Goal: Transaction & Acquisition: Book appointment/travel/reservation

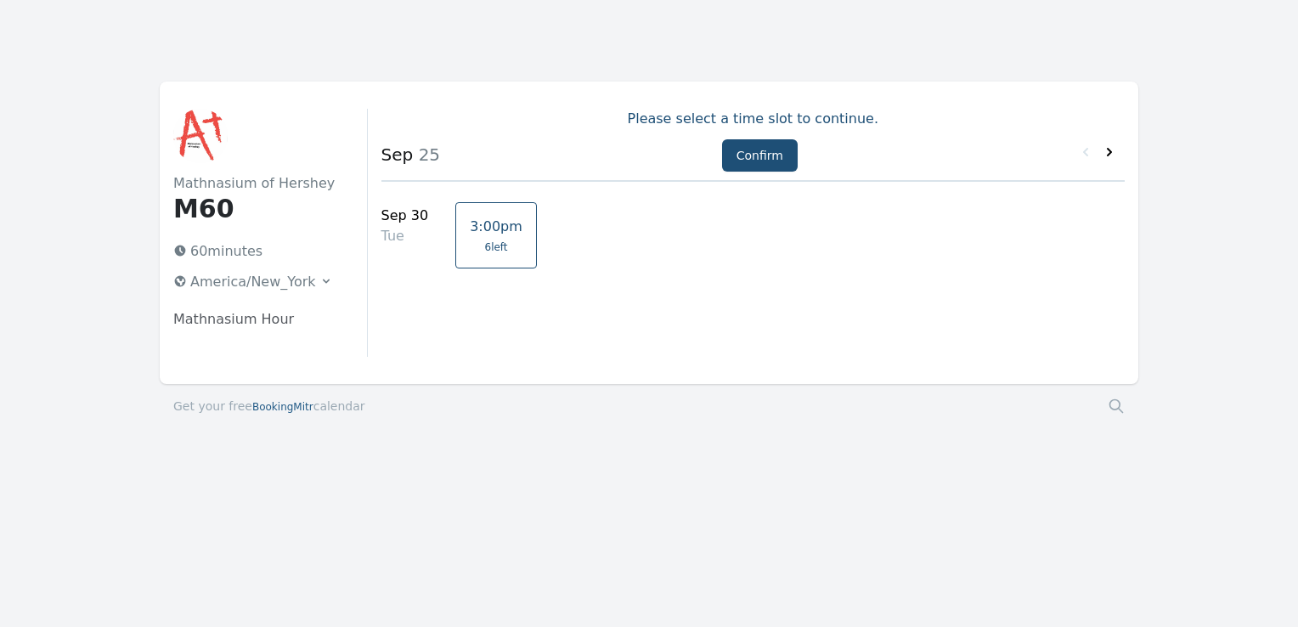
click at [1112, 149] on icon at bounding box center [1109, 152] width 17 height 17
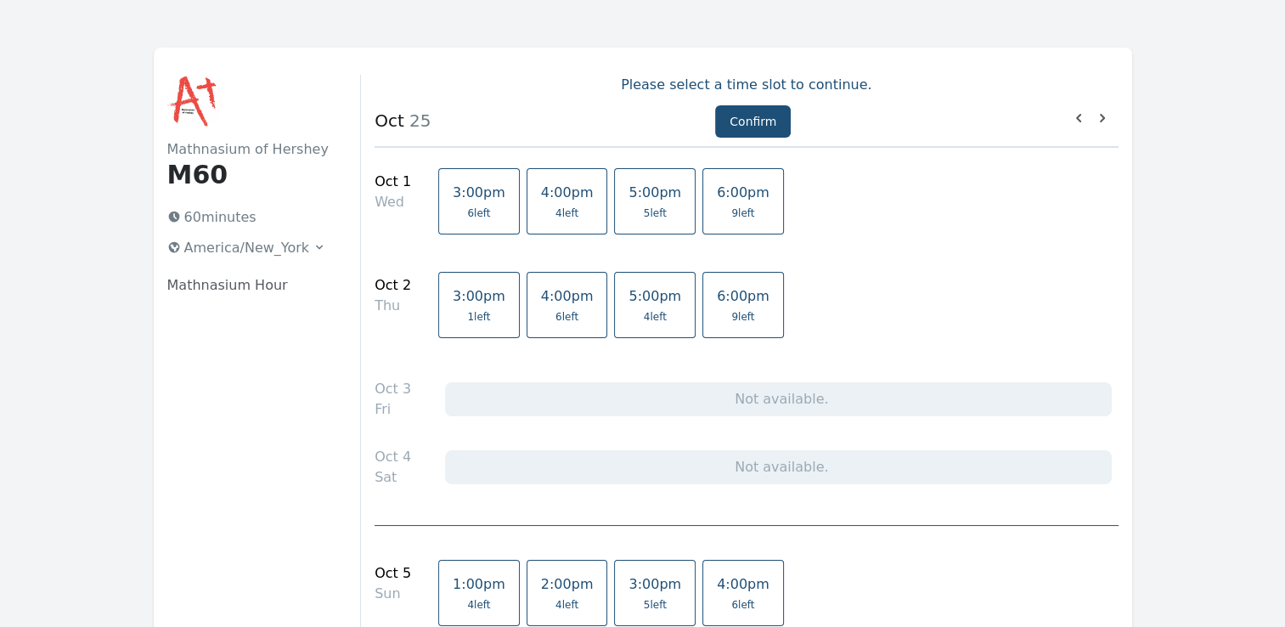
scroll to position [68, 0]
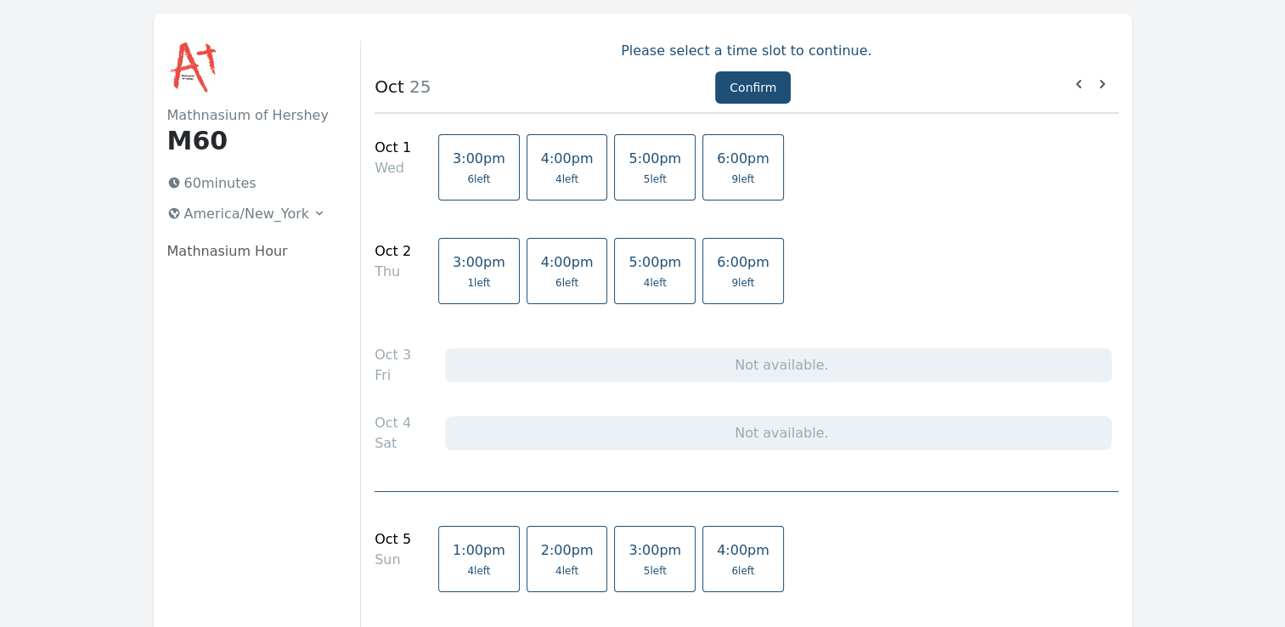
click at [644, 180] on span "5 left" at bounding box center [655, 179] width 23 height 14
click at [717, 178] on span "9 left" at bounding box center [743, 179] width 53 height 14
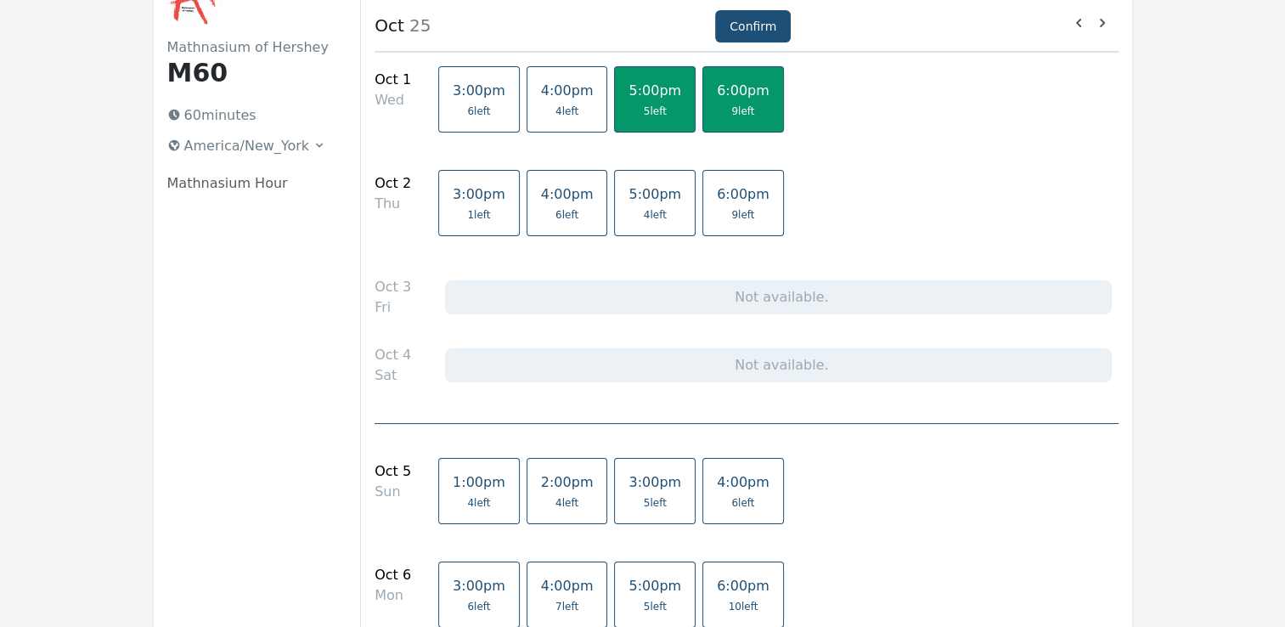
scroll to position [170, 0]
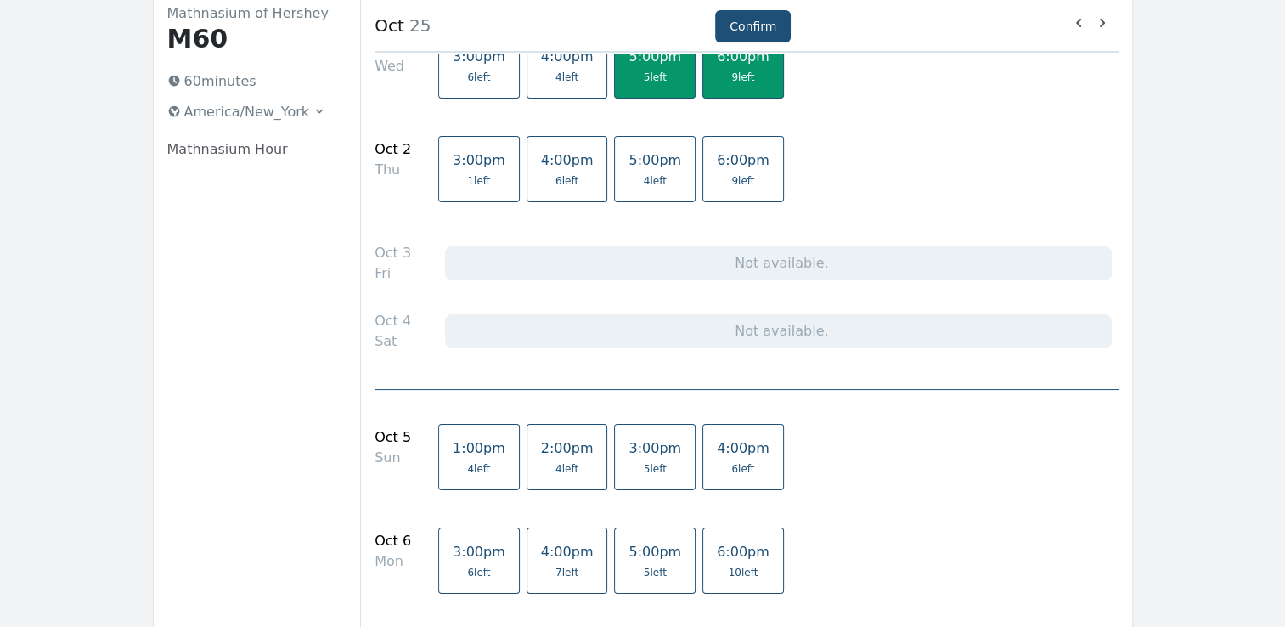
click at [467, 186] on span "1 left" at bounding box center [478, 181] width 23 height 14
click at [555, 174] on span "6 left" at bounding box center [566, 181] width 23 height 14
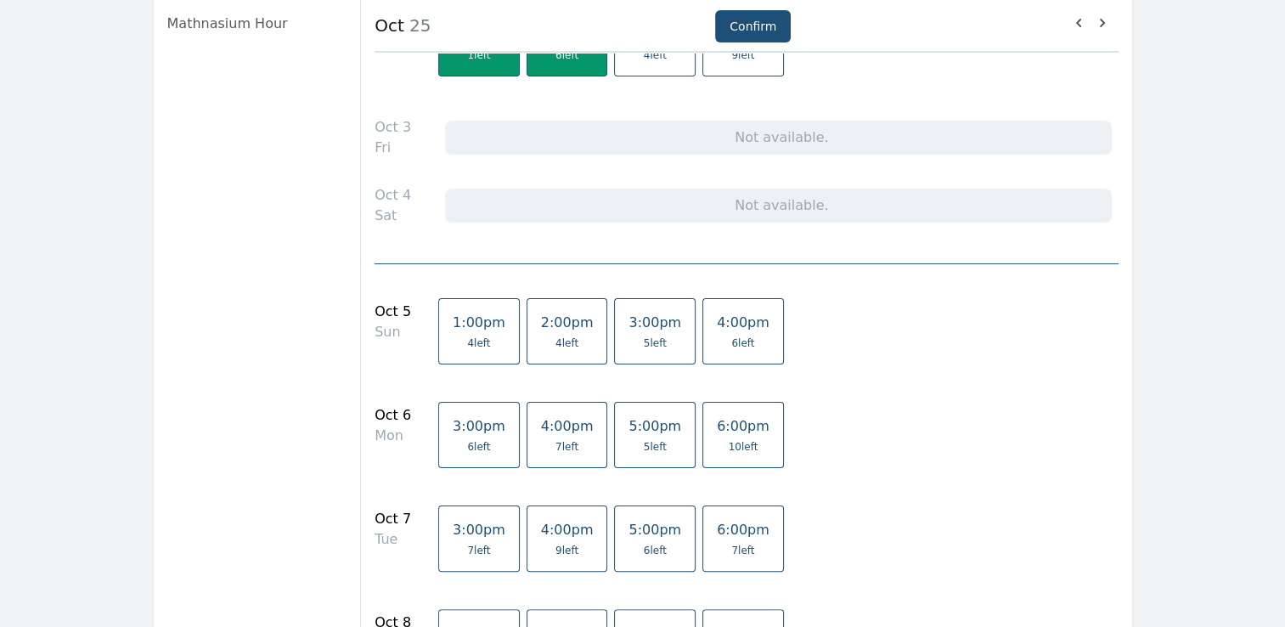
scroll to position [306, 0]
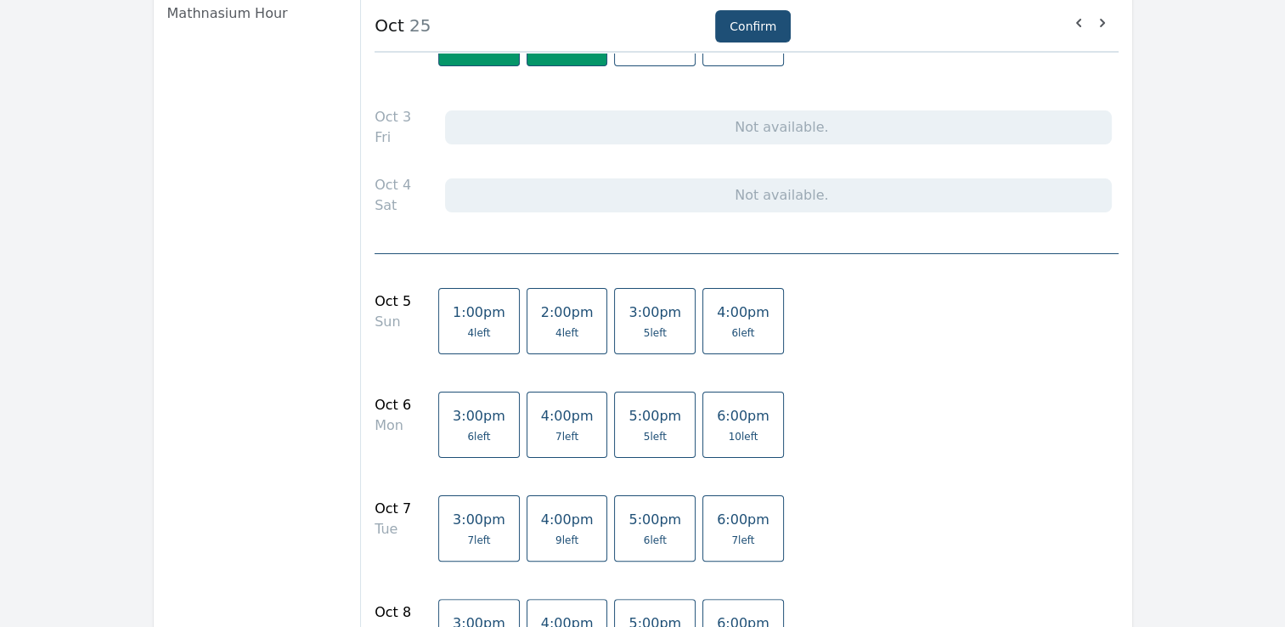
click at [644, 335] on span "5 left" at bounding box center [655, 333] width 23 height 14
click at [731, 330] on span "6 left" at bounding box center [742, 333] width 23 height 14
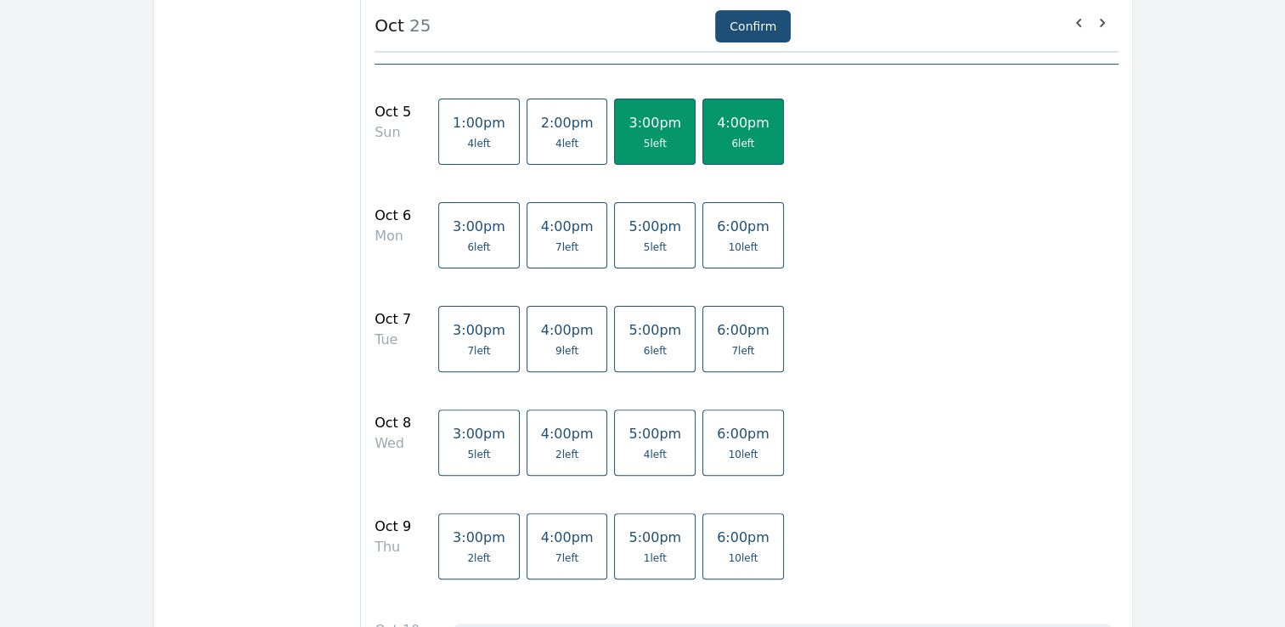
scroll to position [510, 0]
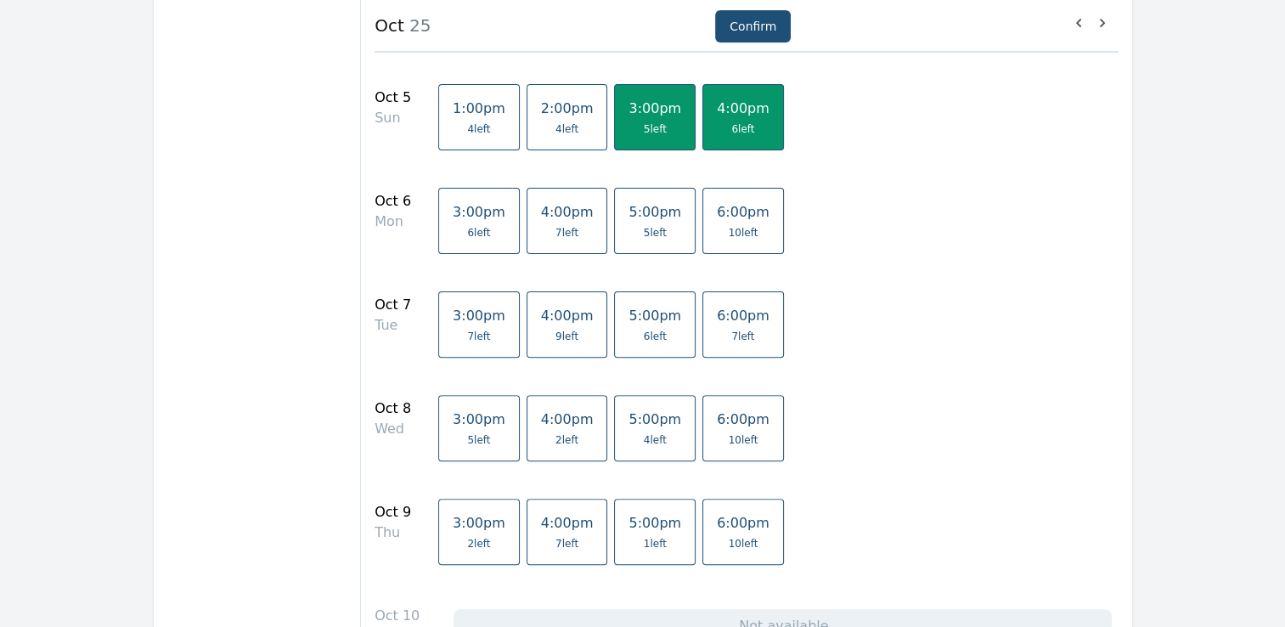
click at [717, 433] on span "10 left" at bounding box center [743, 440] width 53 height 14
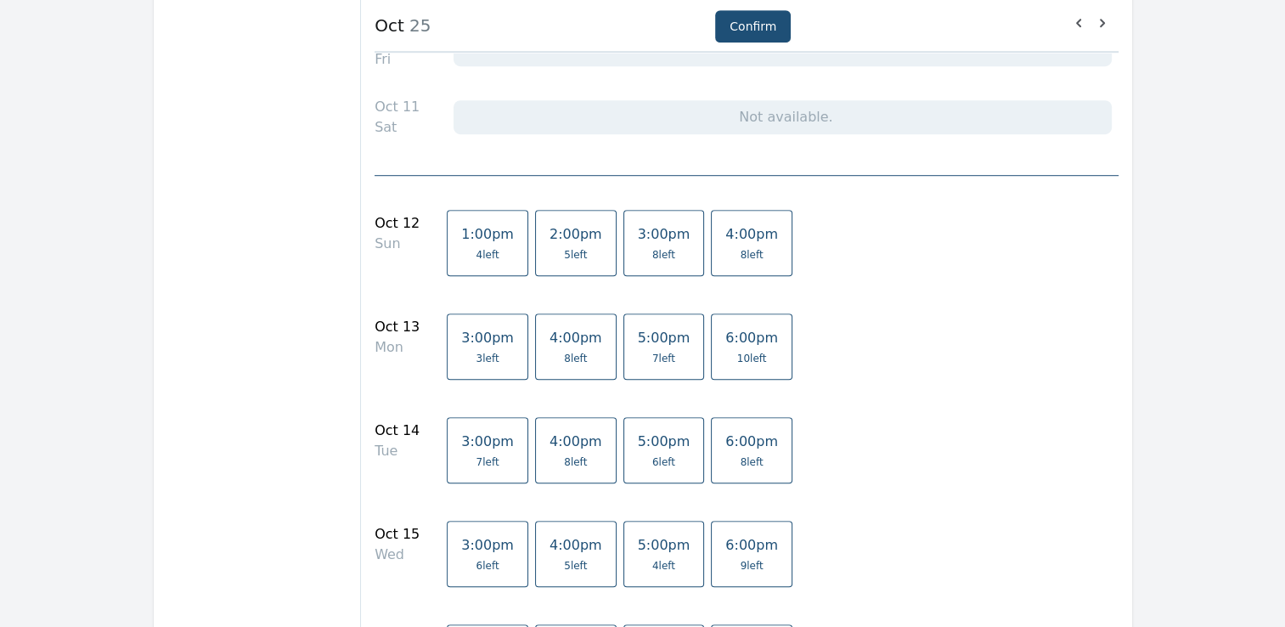
scroll to position [1120, 0]
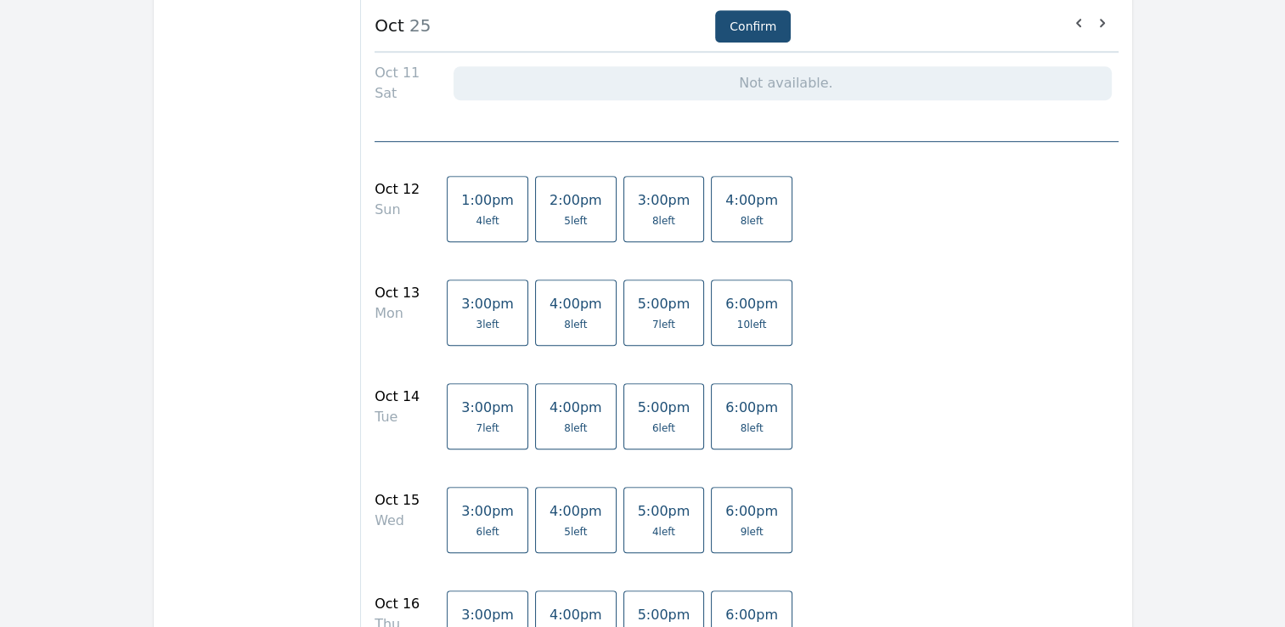
click at [741, 525] on span "9 left" at bounding box center [752, 532] width 23 height 14
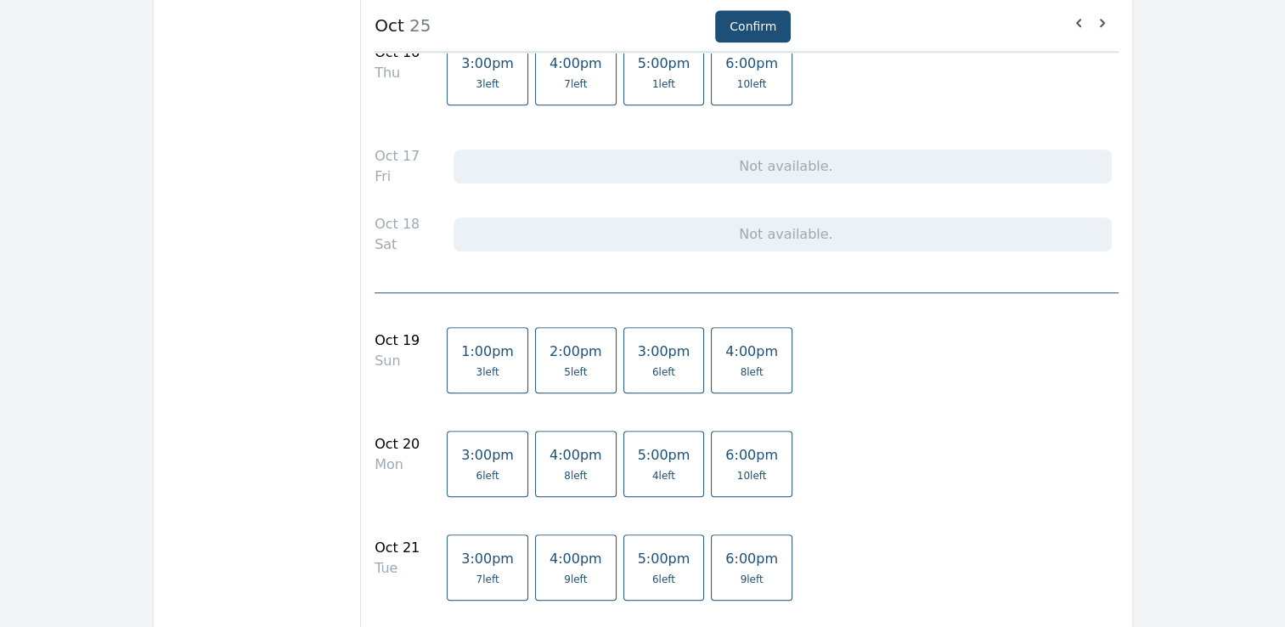
scroll to position [1677, 0]
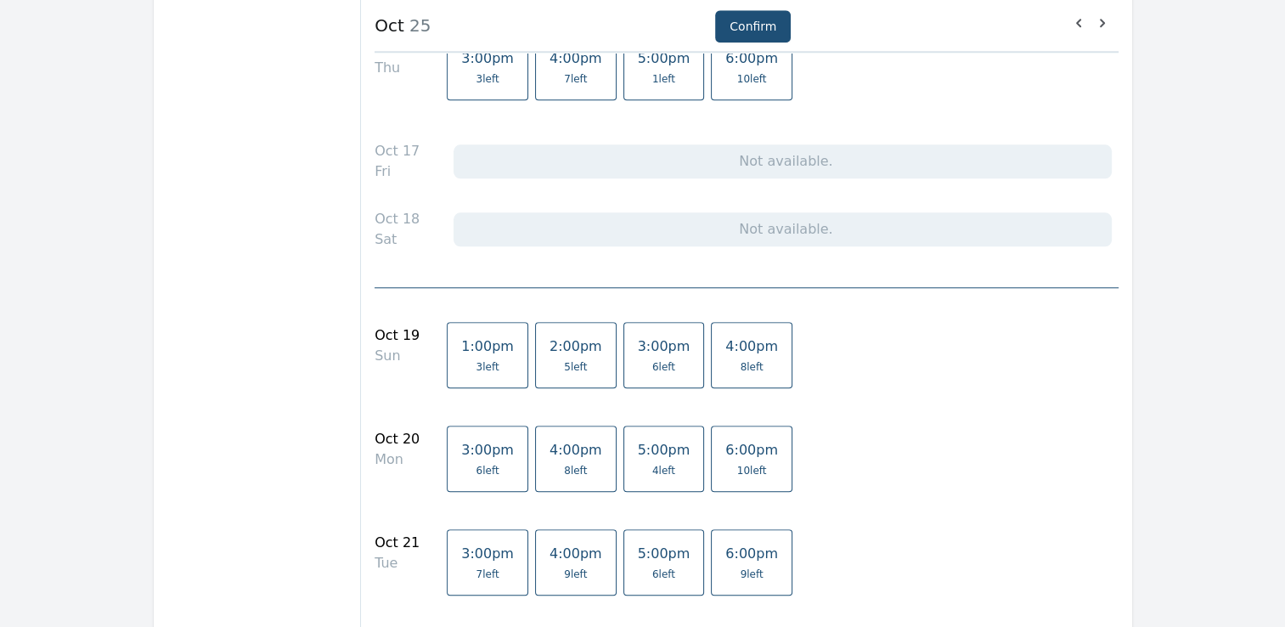
click at [638, 362] on span "6 left" at bounding box center [664, 367] width 53 height 14
click at [559, 360] on span "5 left" at bounding box center [575, 367] width 53 height 14
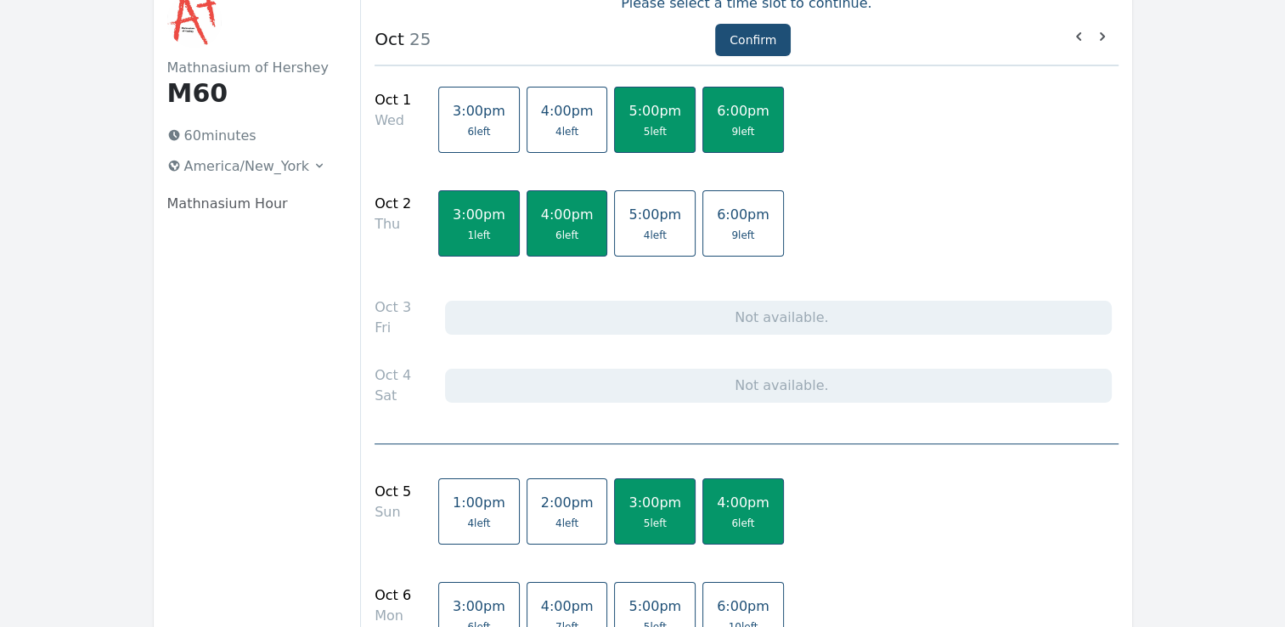
scroll to position [93, 0]
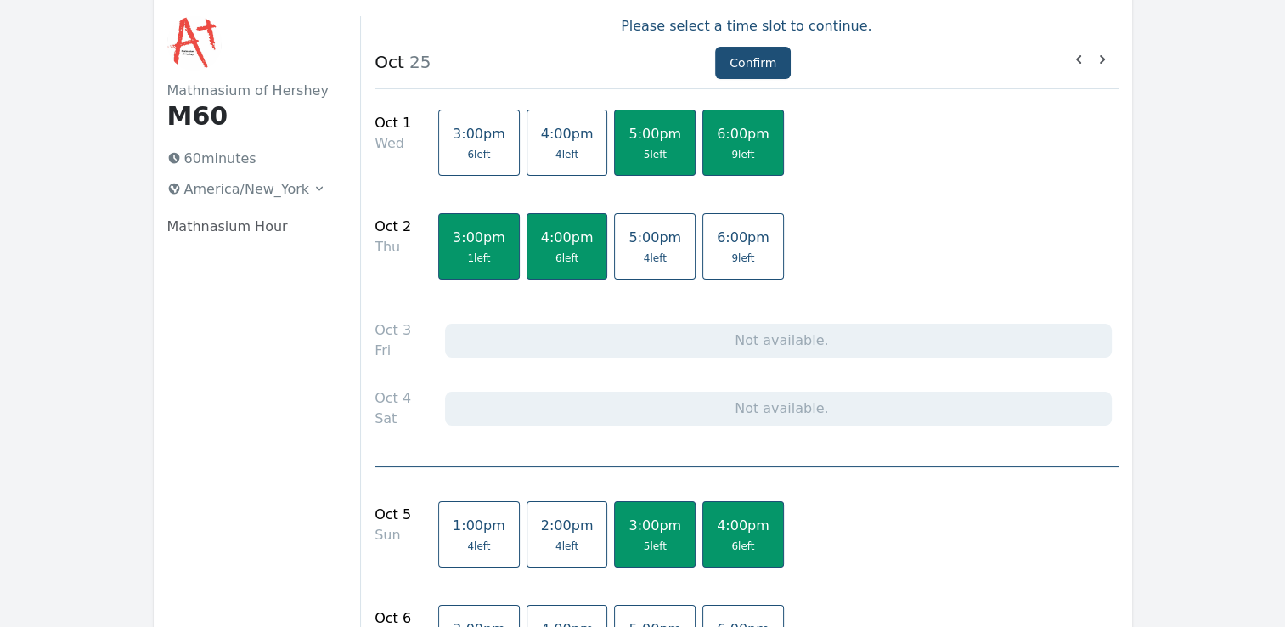
click at [555, 261] on span "6 left" at bounding box center [566, 258] width 23 height 14
click at [453, 251] on span "1 left" at bounding box center [479, 258] width 53 height 14
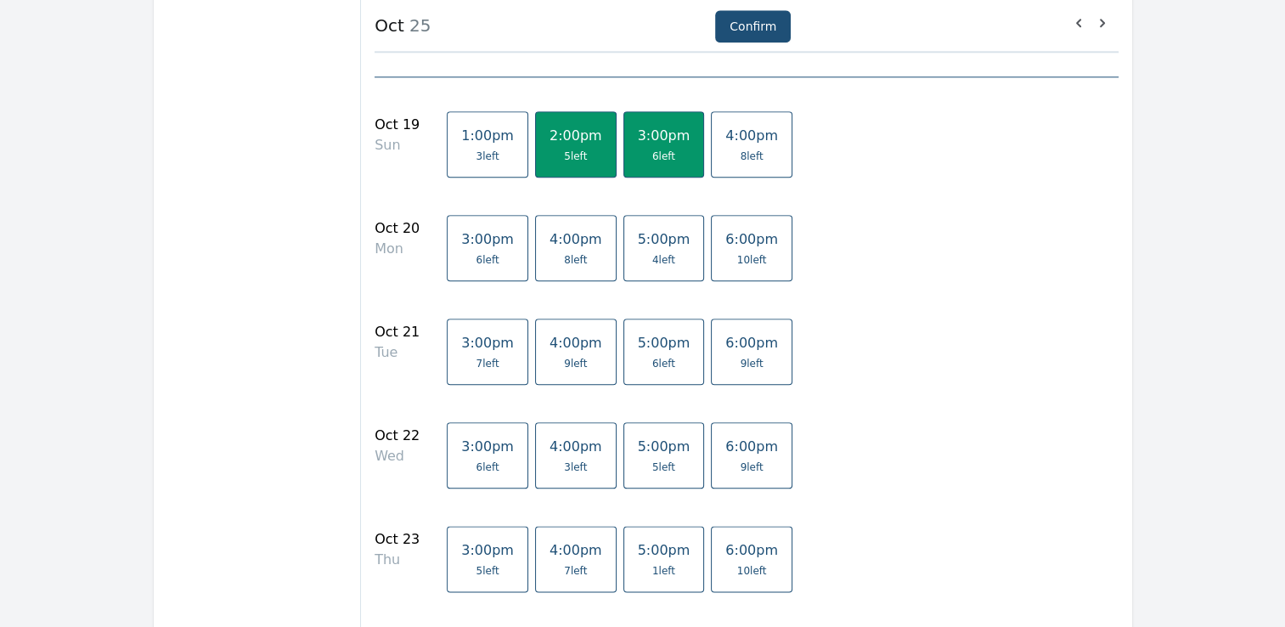
scroll to position [1903, 0]
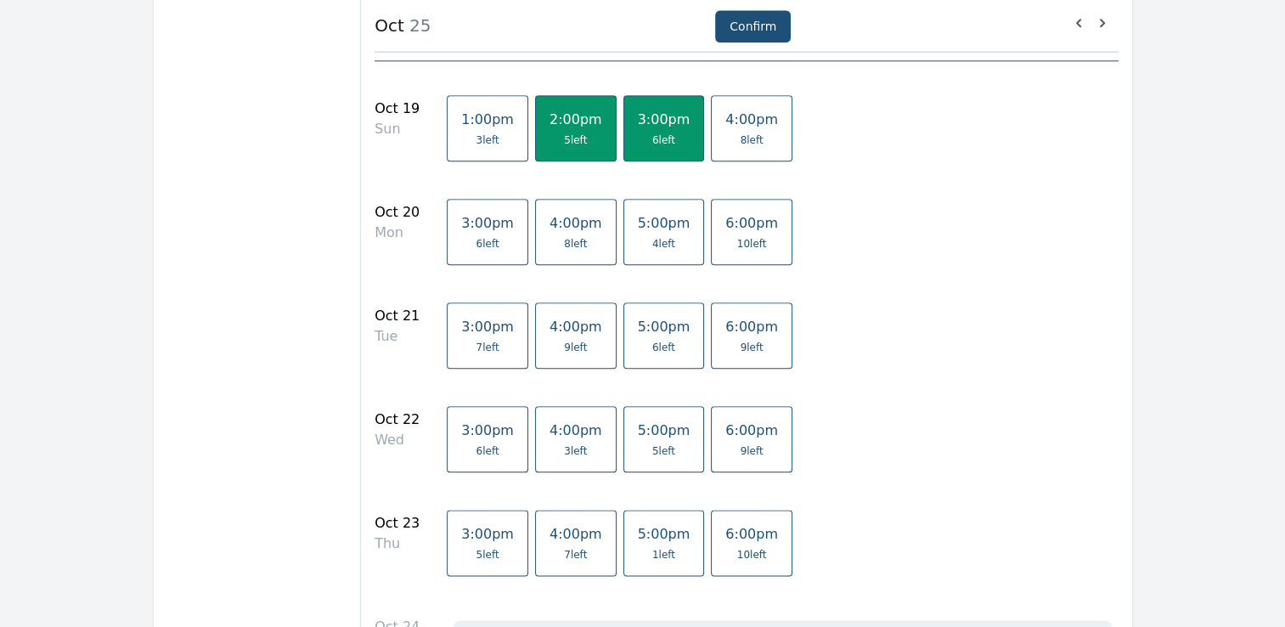
click at [725, 444] on span "9 left" at bounding box center [751, 451] width 53 height 14
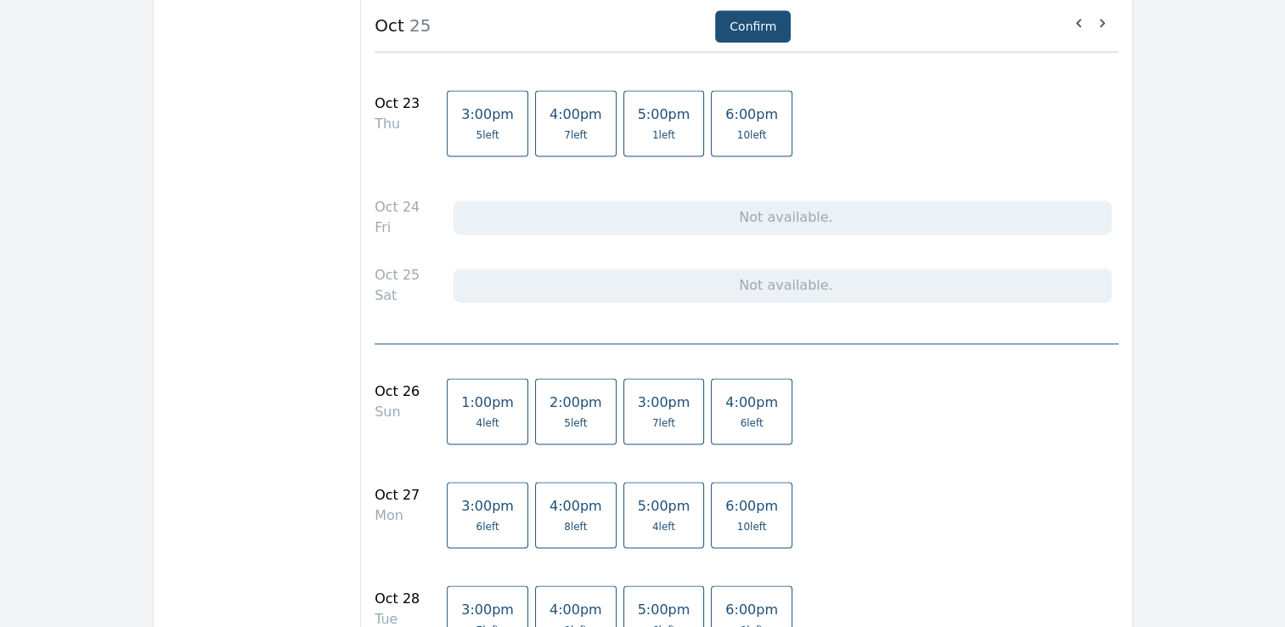
scroll to position [2356, 0]
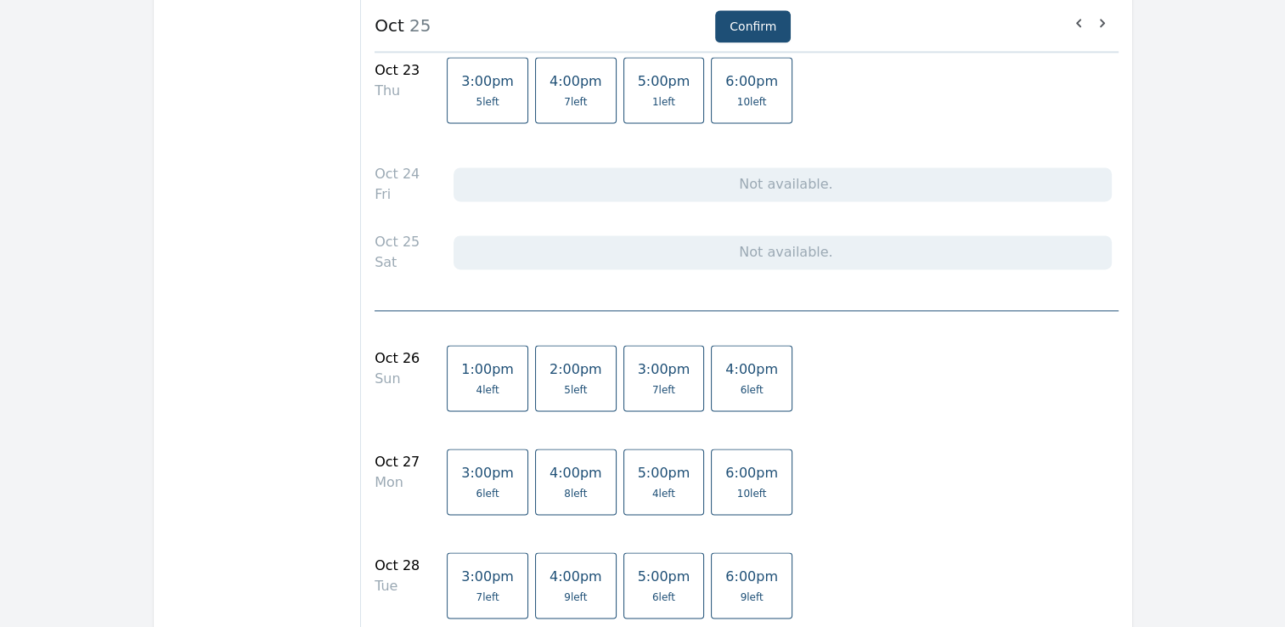
click at [564, 387] on span "5 left" at bounding box center [575, 390] width 23 height 14
click at [638, 383] on span "7 left" at bounding box center [664, 390] width 53 height 14
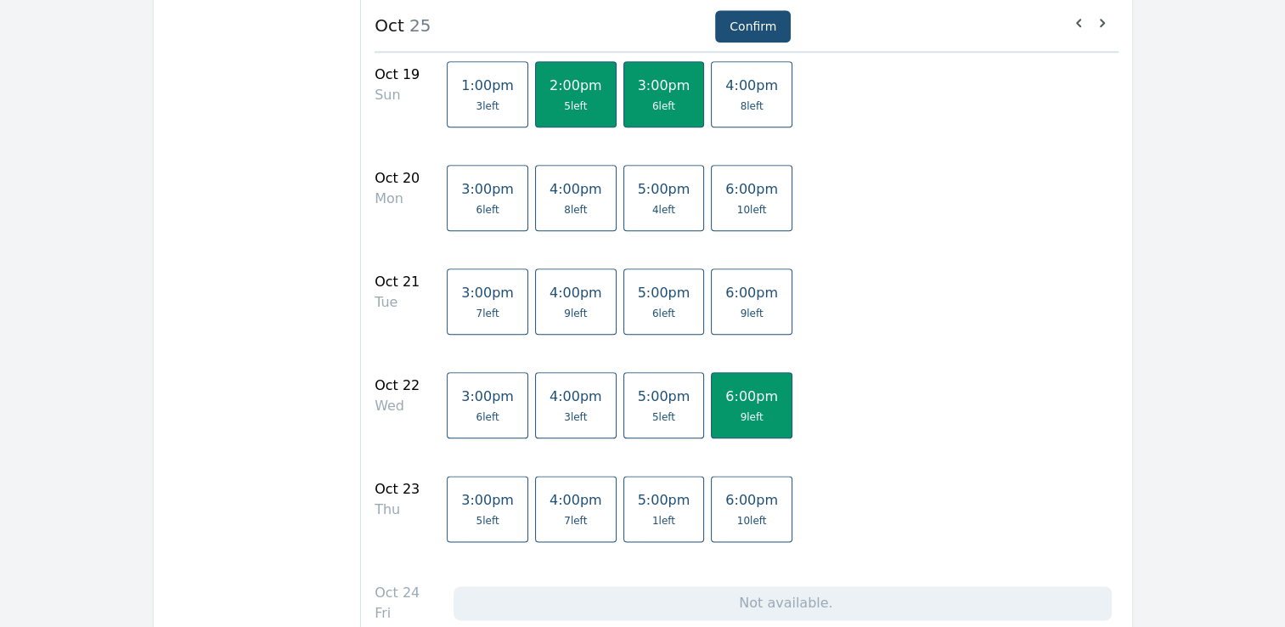
scroll to position [1903, 0]
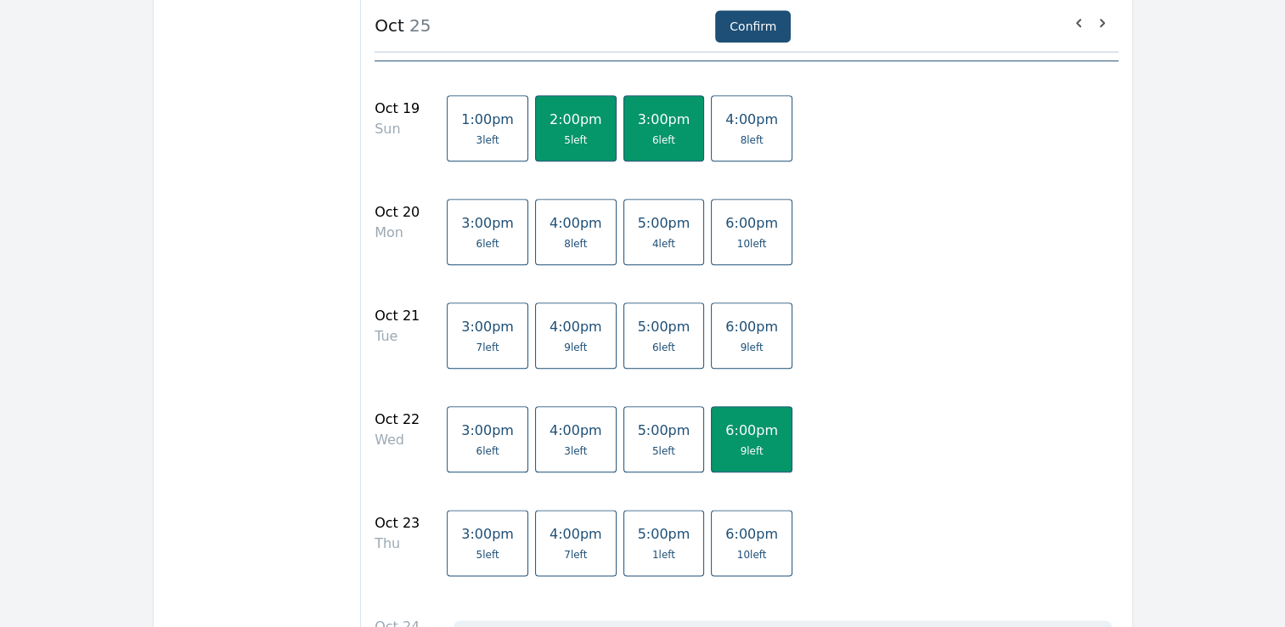
click at [724, 538] on link "6:00pm 10 left" at bounding box center [752, 543] width 82 height 66
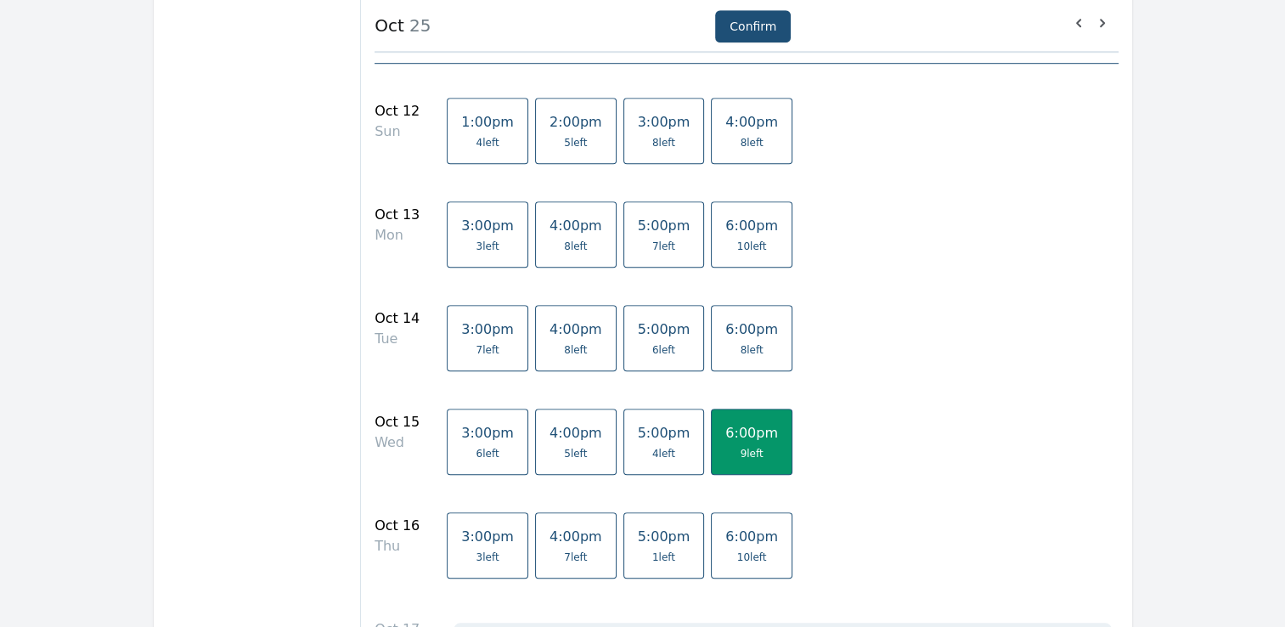
scroll to position [1232, 0]
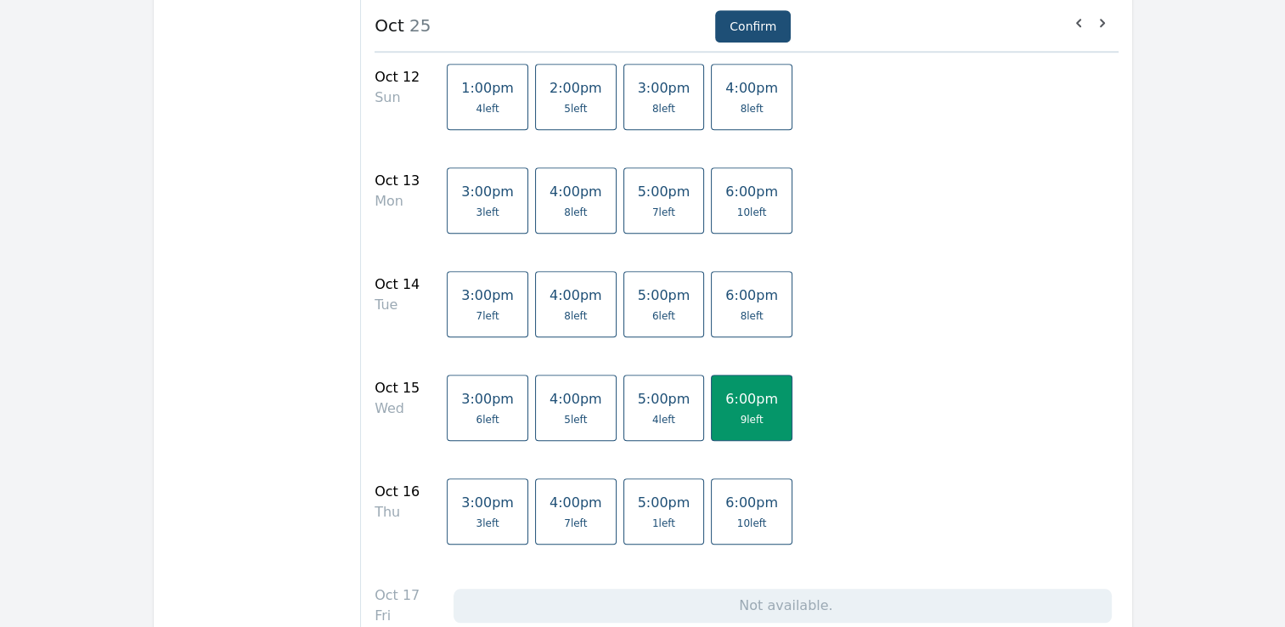
click at [741, 413] on span "9 left" at bounding box center [752, 420] width 23 height 14
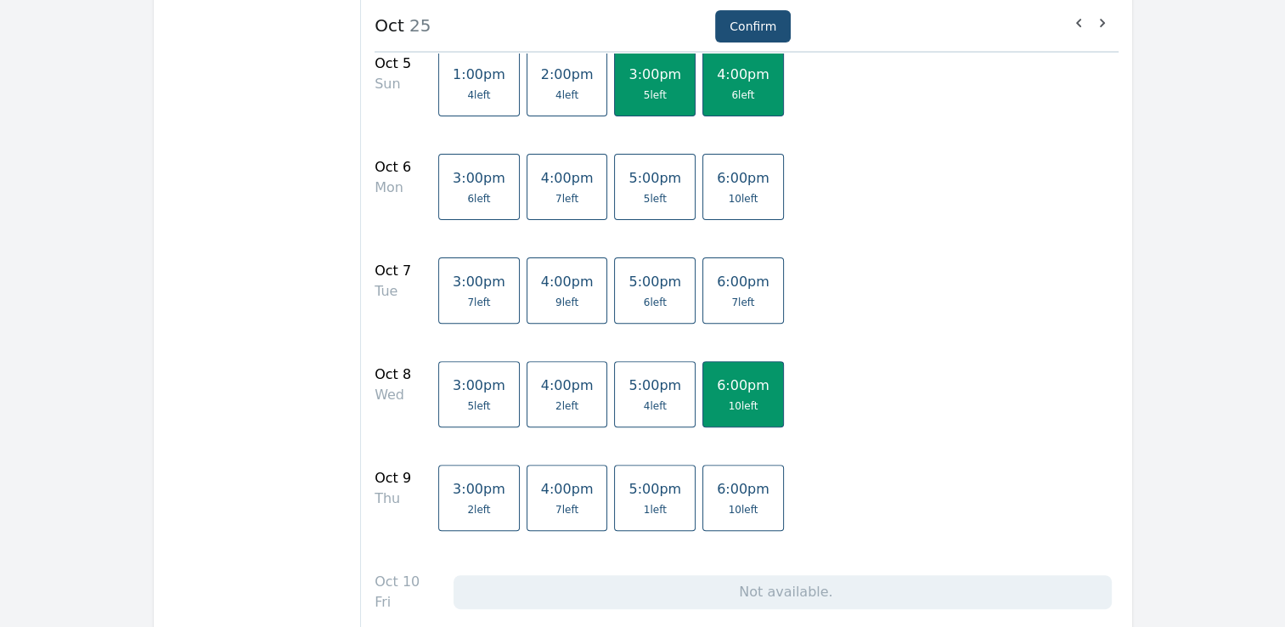
scroll to position [533, 0]
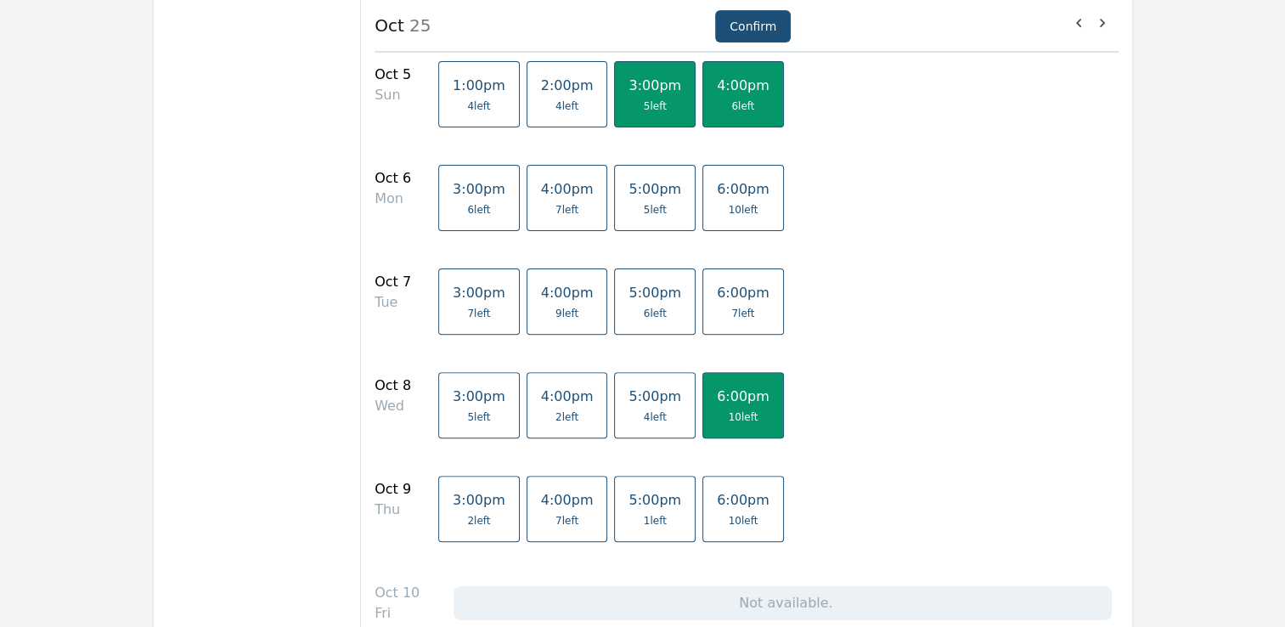
click at [729, 518] on span "10 left" at bounding box center [744, 521] width 30 height 14
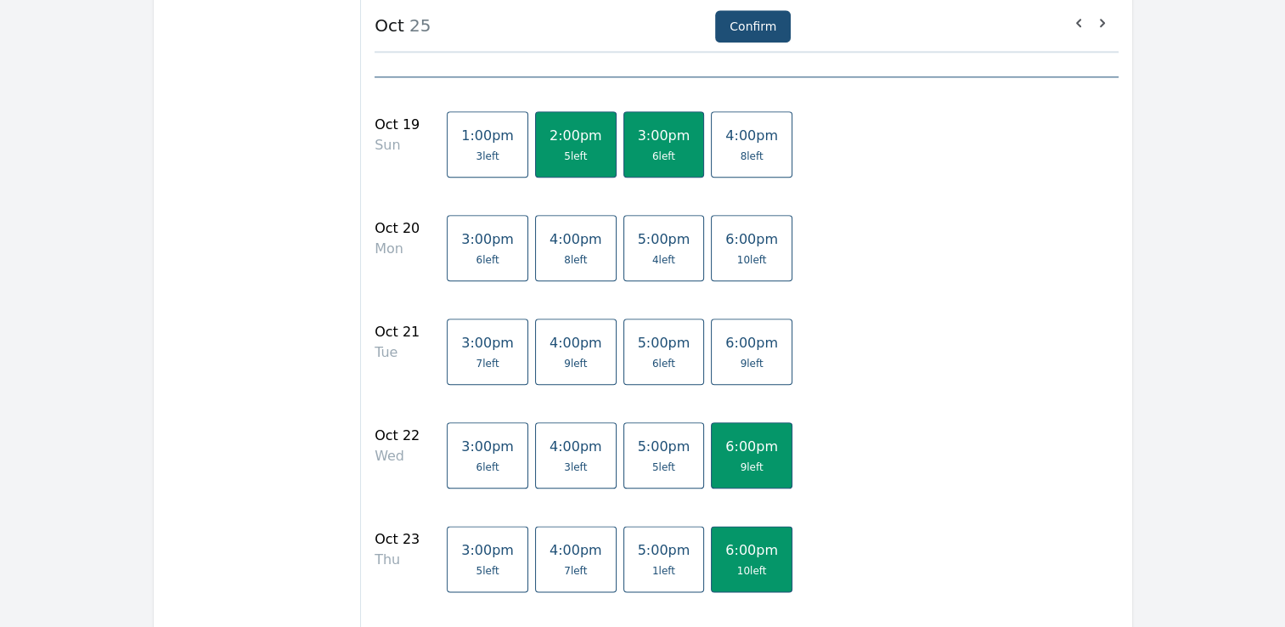
scroll to position [1954, 0]
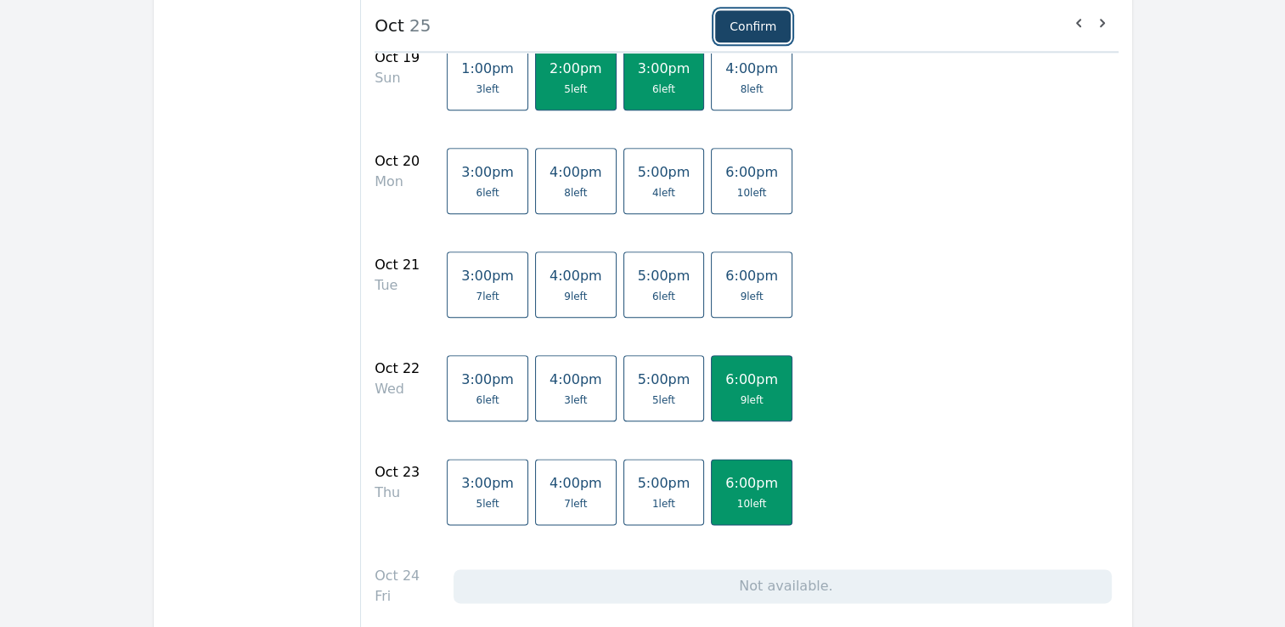
click at [747, 25] on button "Confirm" at bounding box center [753, 26] width 76 height 32
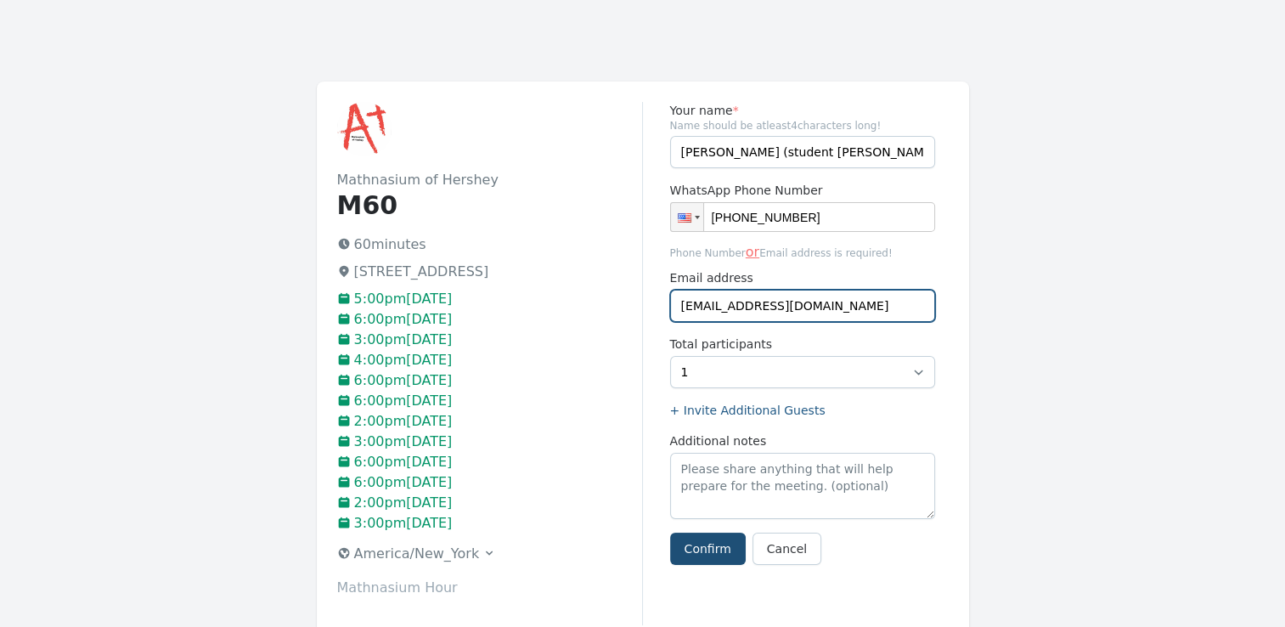
click at [807, 303] on input "[EMAIL_ADDRESS][DOMAIN_NAME]" at bounding box center [802, 306] width 265 height 32
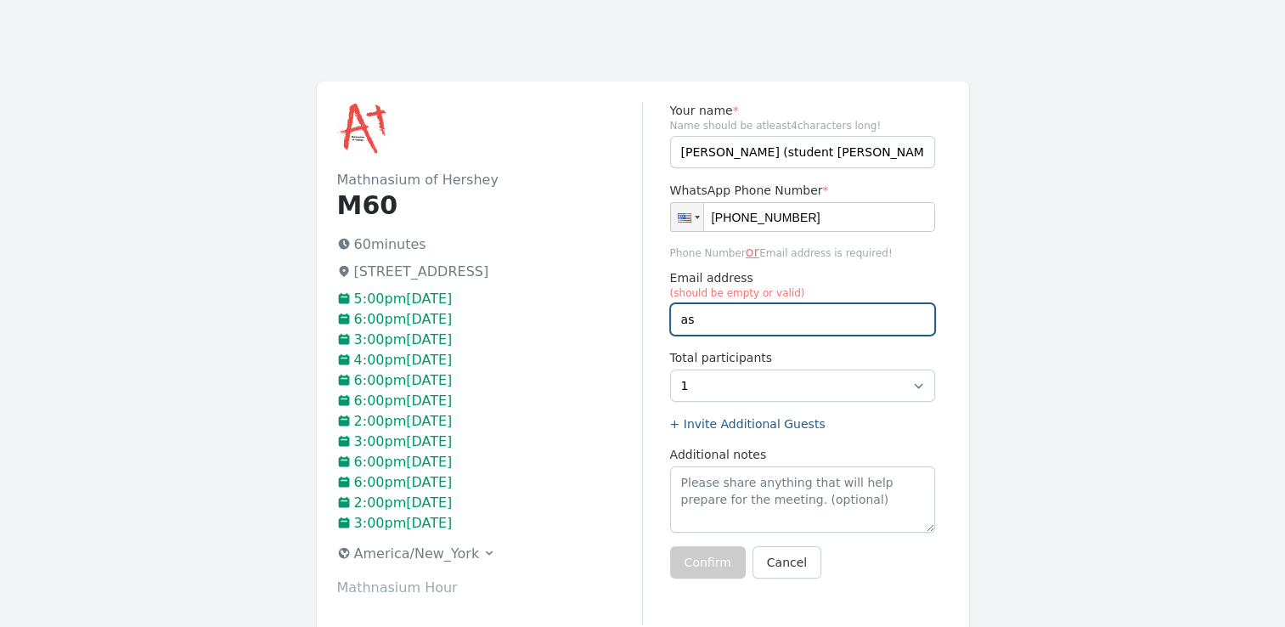
type input "a"
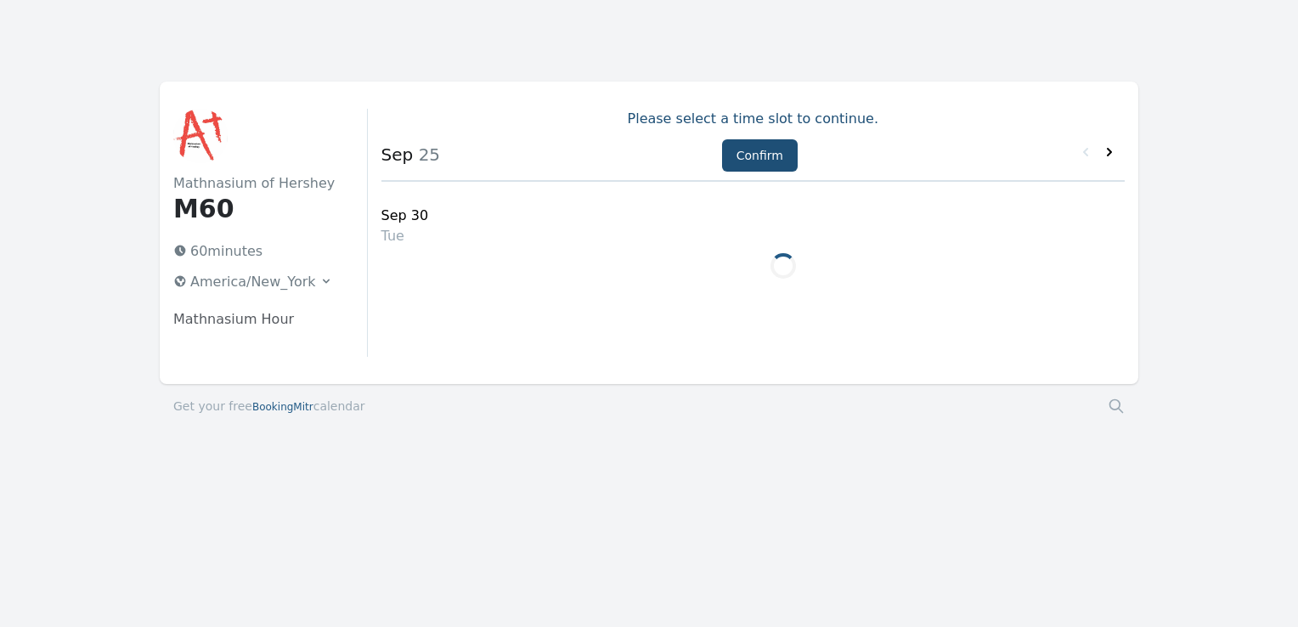
click at [1107, 149] on icon at bounding box center [1109, 152] width 5 height 8
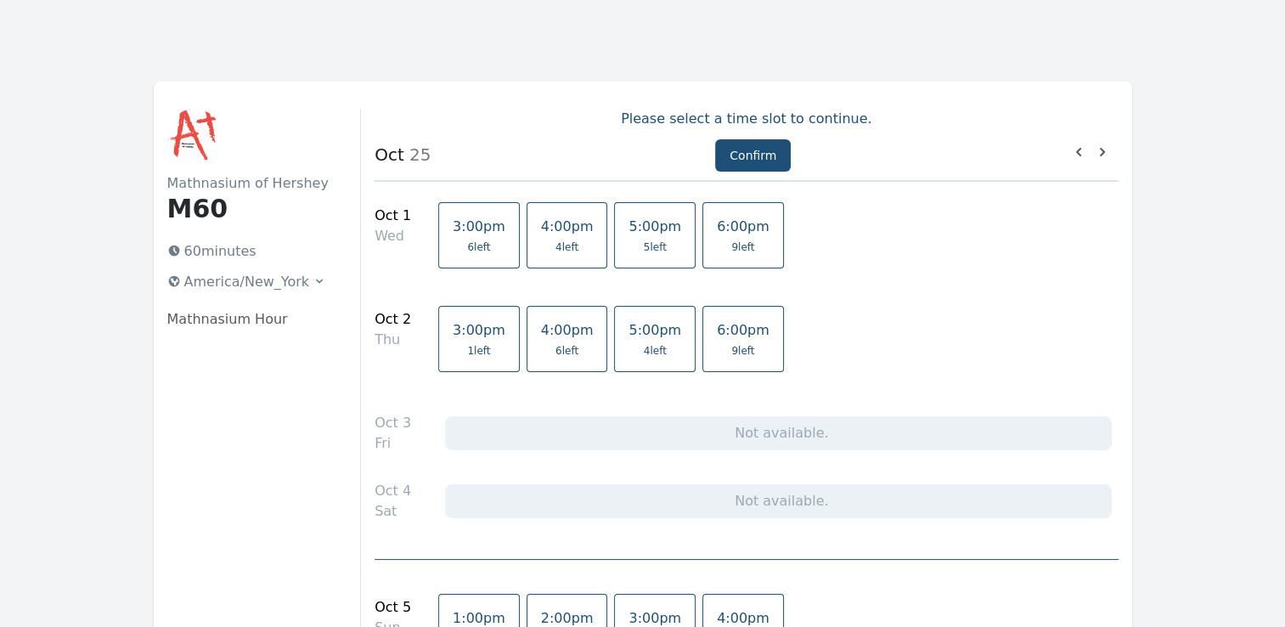
click at [644, 247] on span "5 left" at bounding box center [655, 247] width 23 height 14
click at [731, 241] on span "9 left" at bounding box center [742, 247] width 23 height 14
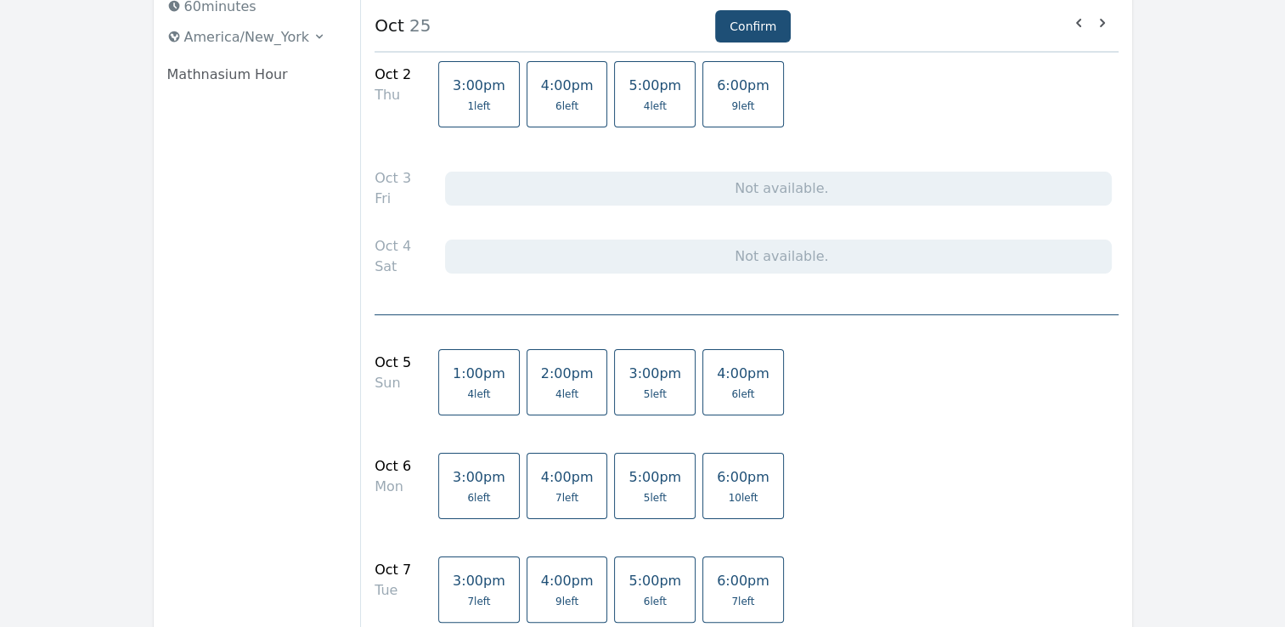
scroll to position [260, 0]
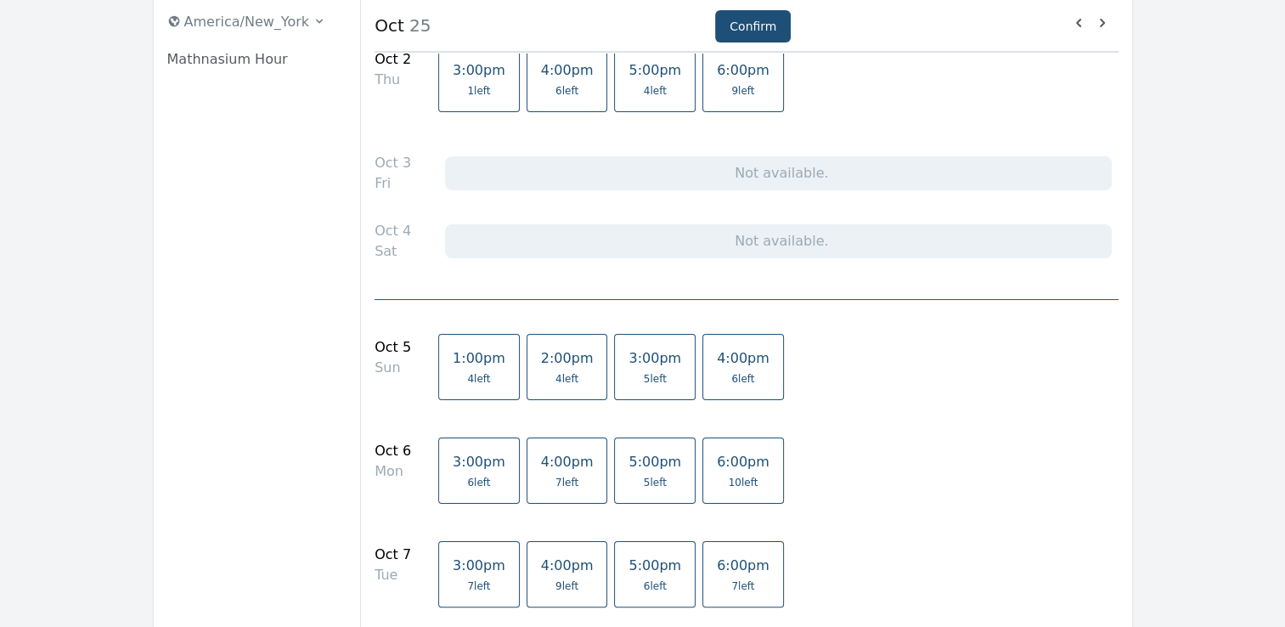
click at [555, 376] on span "4 left" at bounding box center [566, 379] width 23 height 14
click at [614, 369] on link "3:00pm 5 left" at bounding box center [655, 367] width 82 height 66
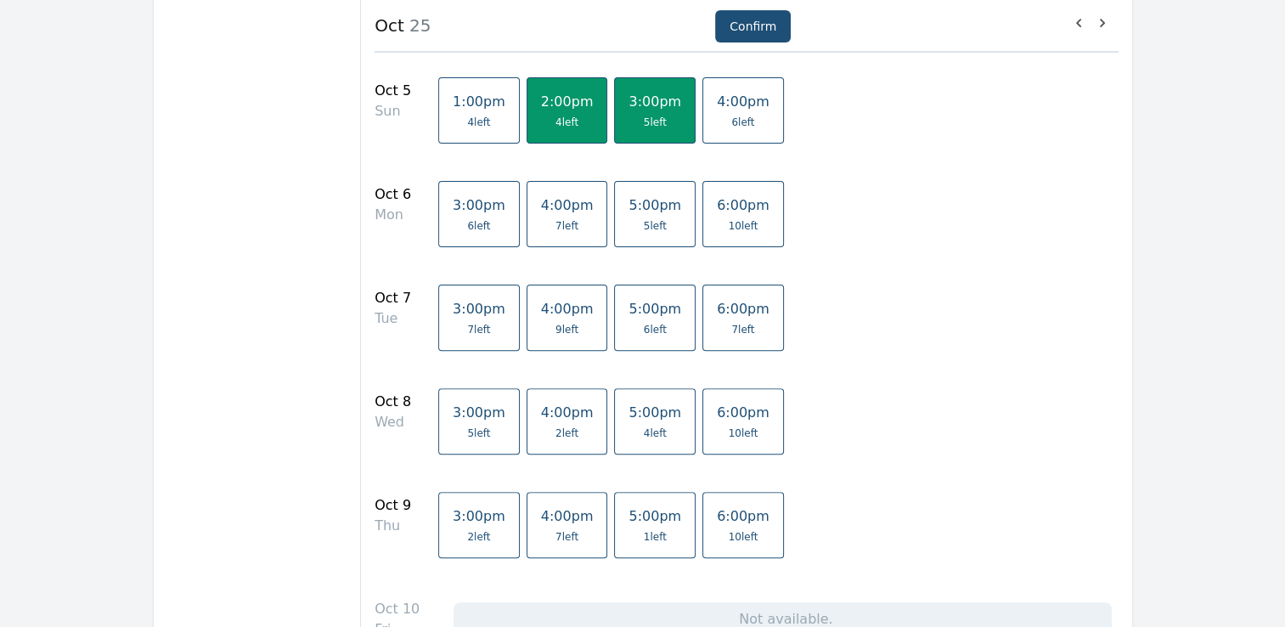
scroll to position [532, 0]
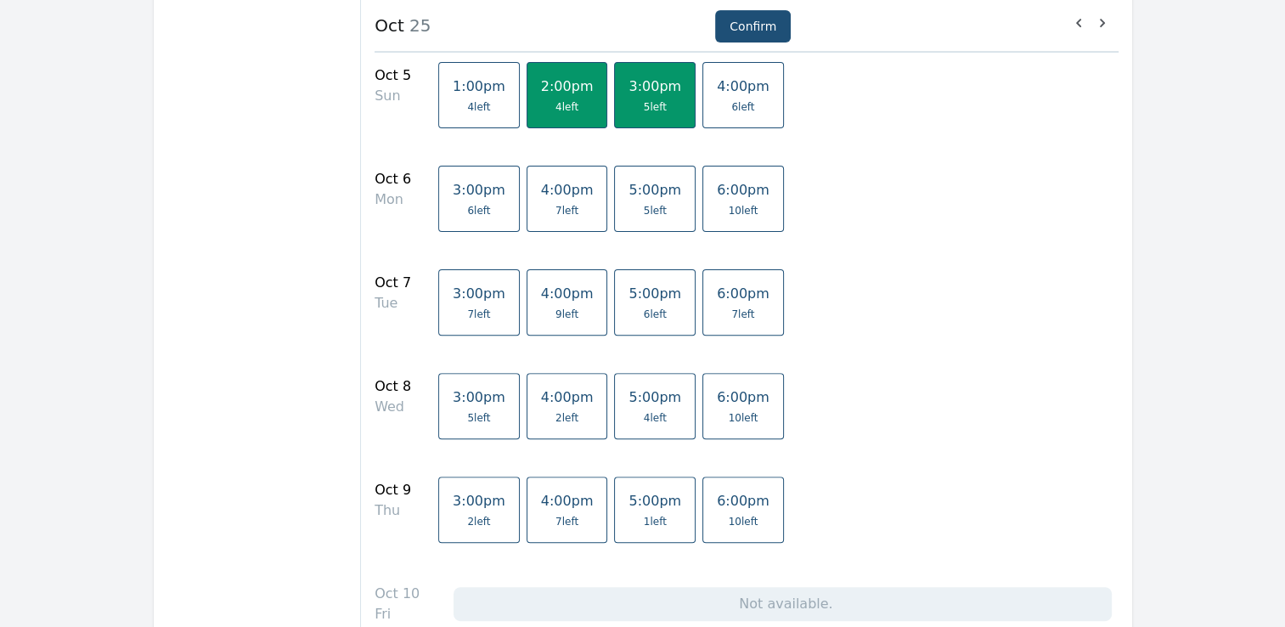
click at [715, 405] on link "6:00pm 10 left" at bounding box center [743, 406] width 82 height 66
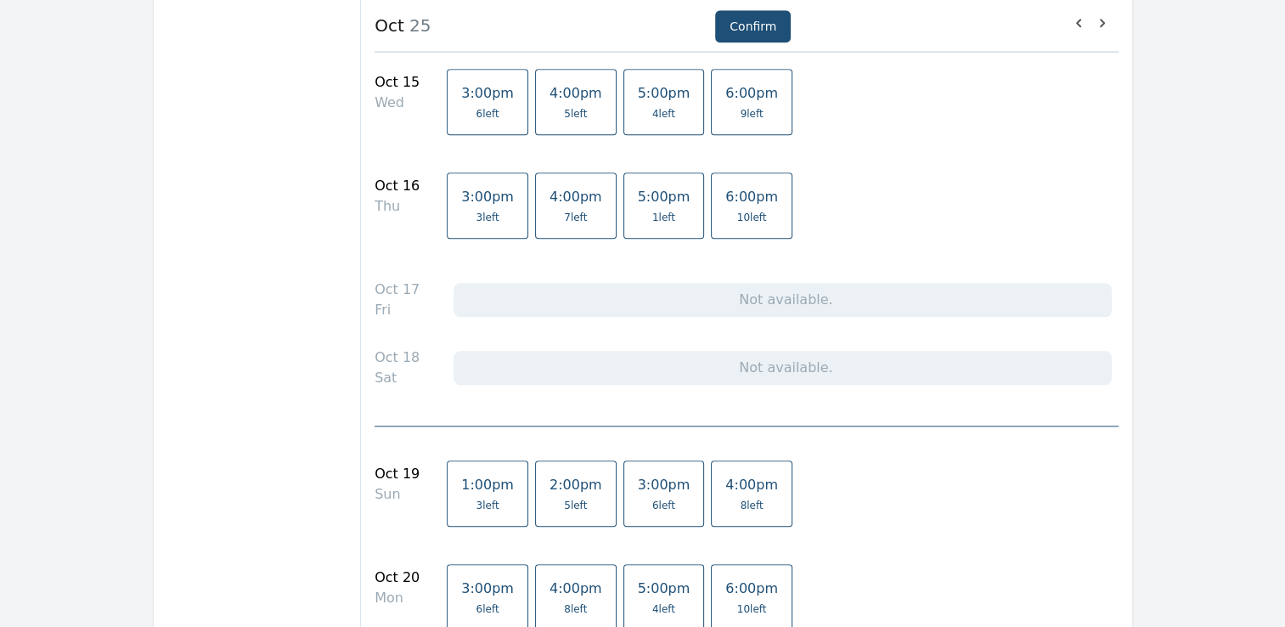
scroll to position [1616, 0]
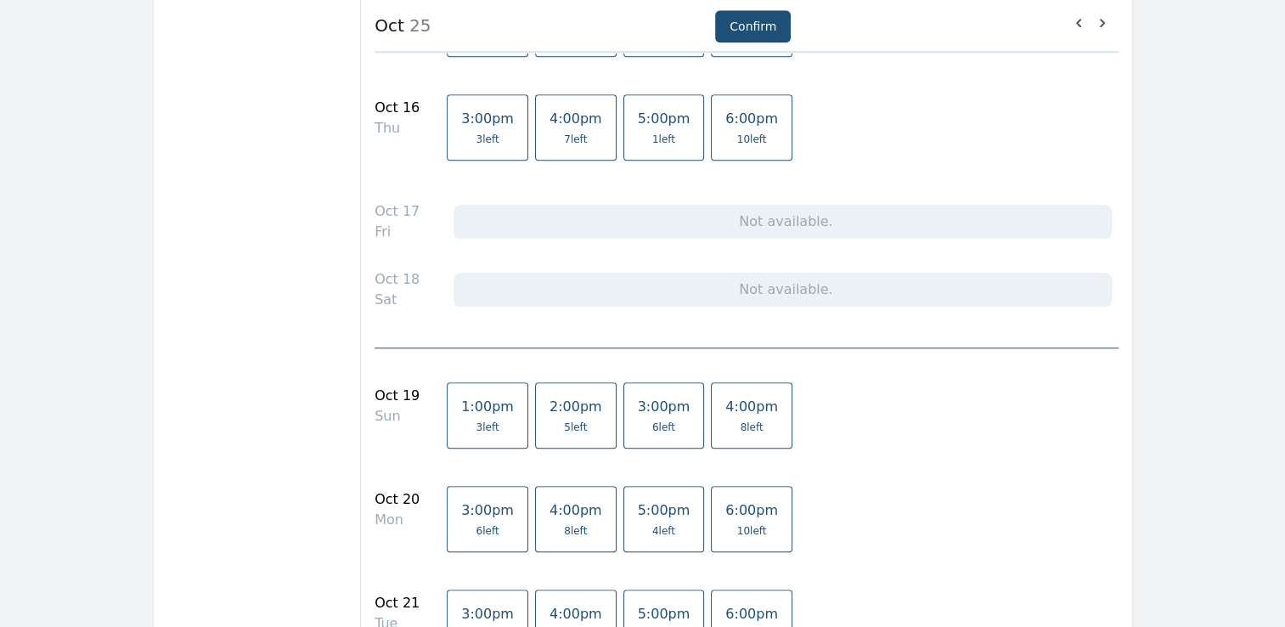
click at [558, 410] on link "2:00pm 5 left" at bounding box center [576, 415] width 82 height 66
click at [623, 410] on link "3:00pm 6 left" at bounding box center [664, 415] width 82 height 66
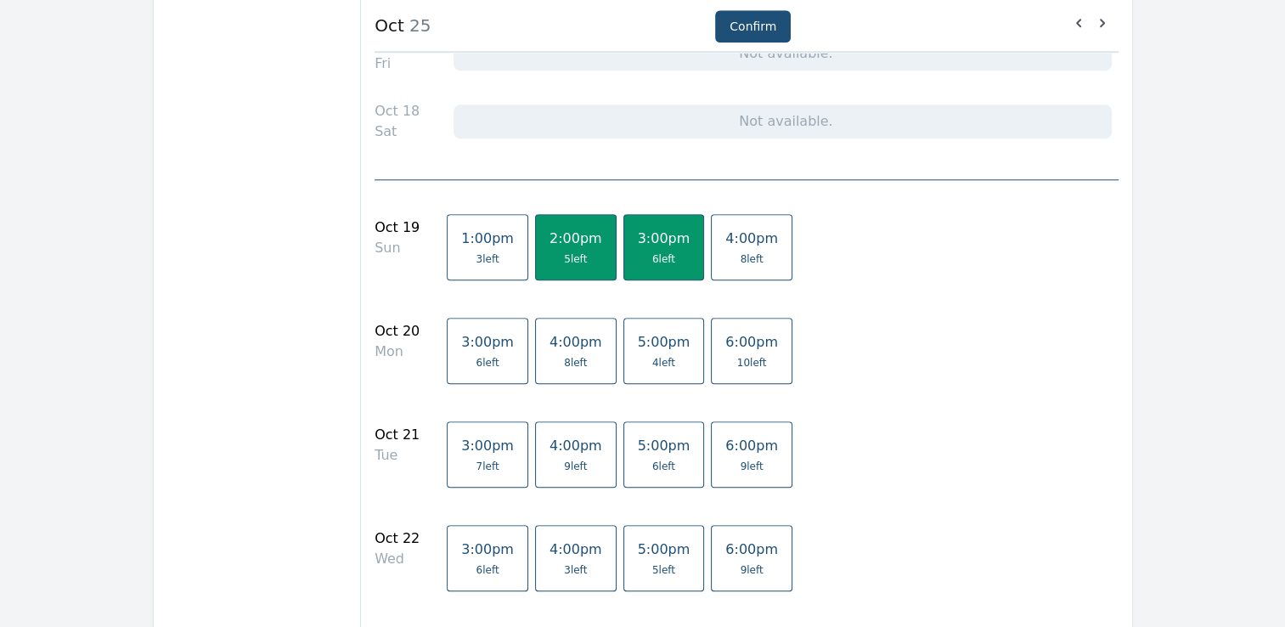
scroll to position [1852, 0]
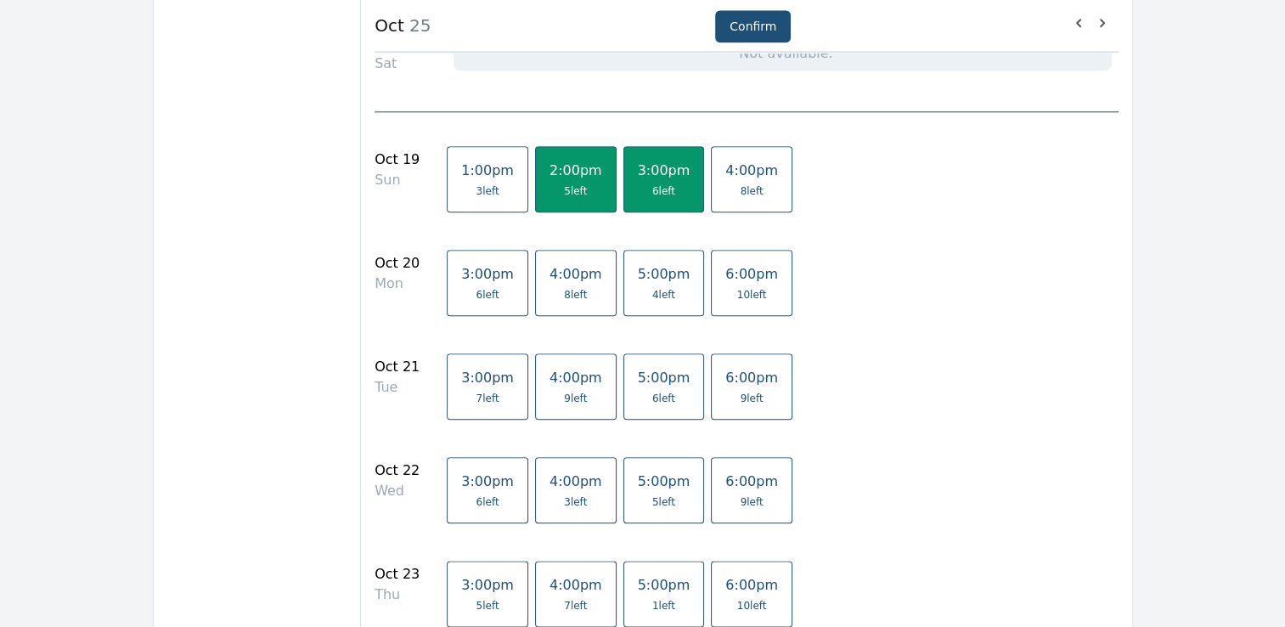
click at [725, 473] on span "6:00pm" at bounding box center [751, 481] width 53 height 16
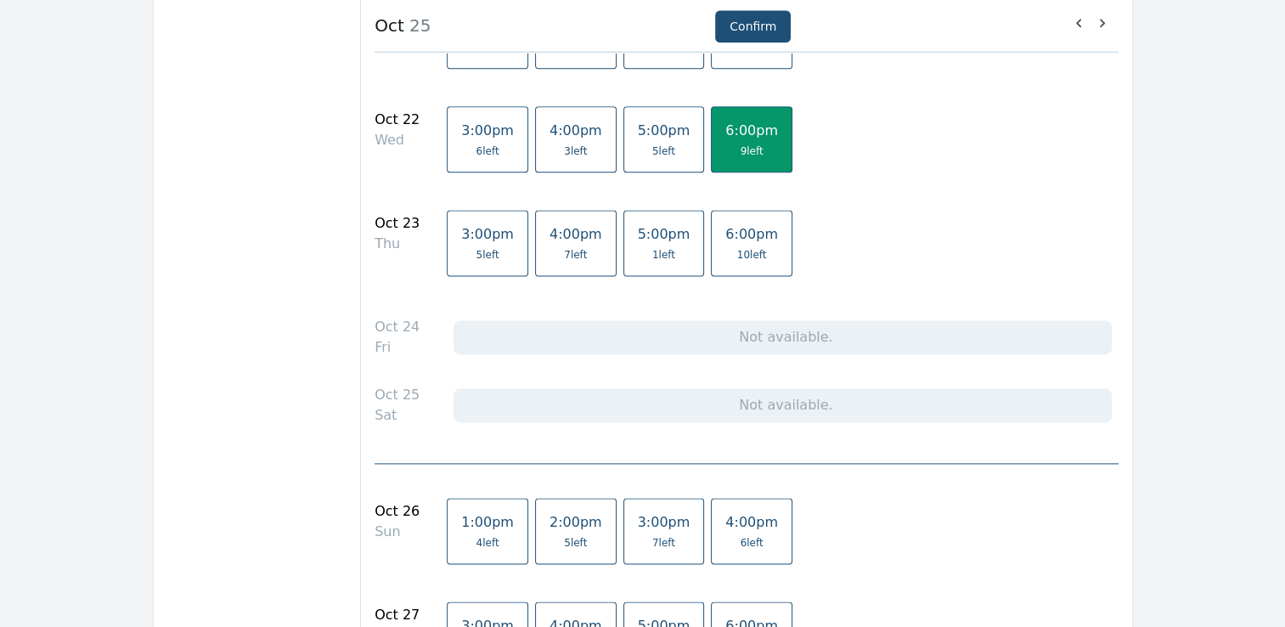
scroll to position [2270, 0]
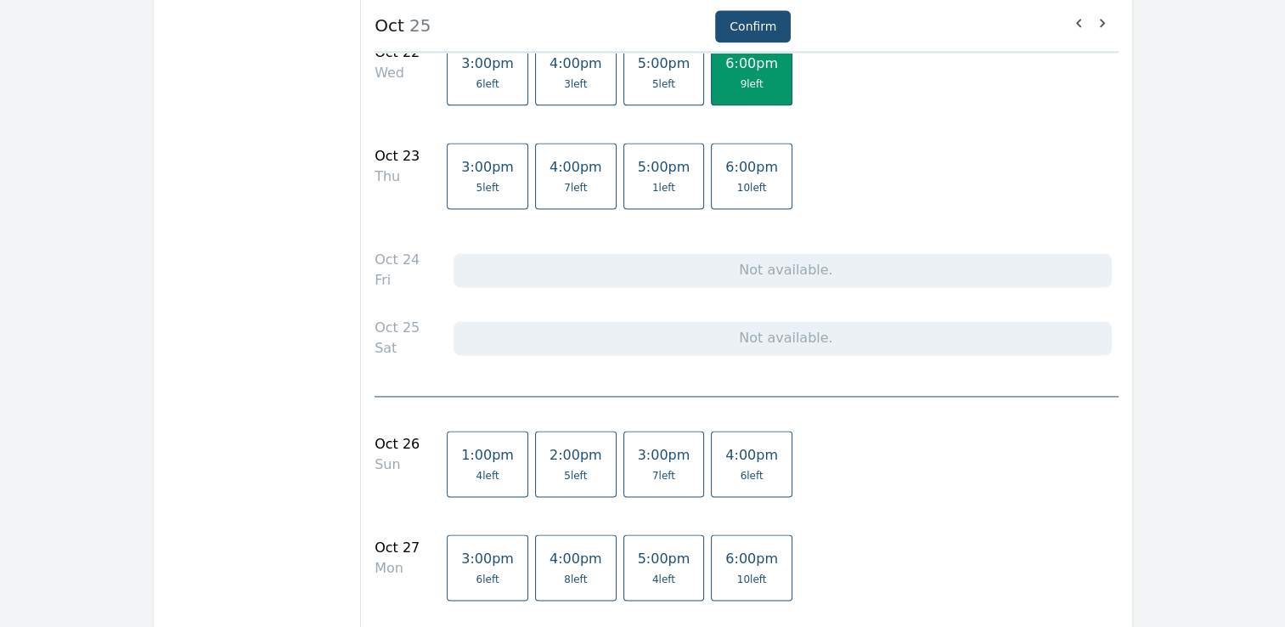
click at [564, 469] on span "5 left" at bounding box center [575, 476] width 23 height 14
click at [638, 454] on span "3:00pm" at bounding box center [664, 455] width 53 height 16
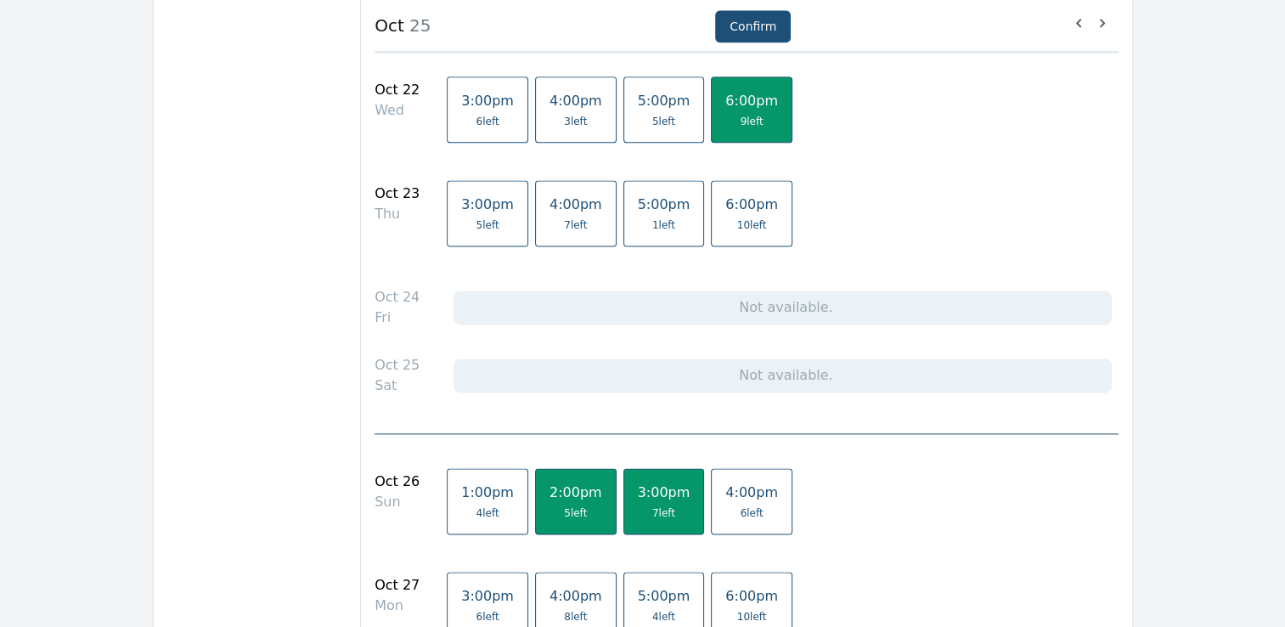
scroll to position [2229, 0]
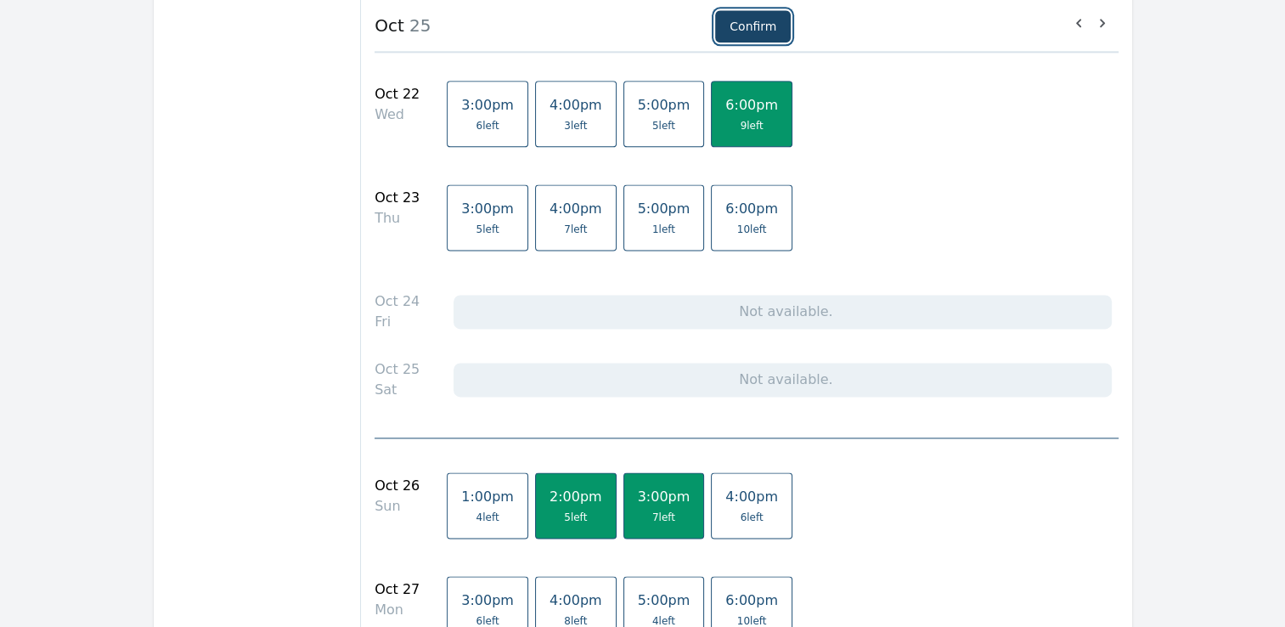
click at [759, 28] on button "Confirm" at bounding box center [753, 26] width 76 height 32
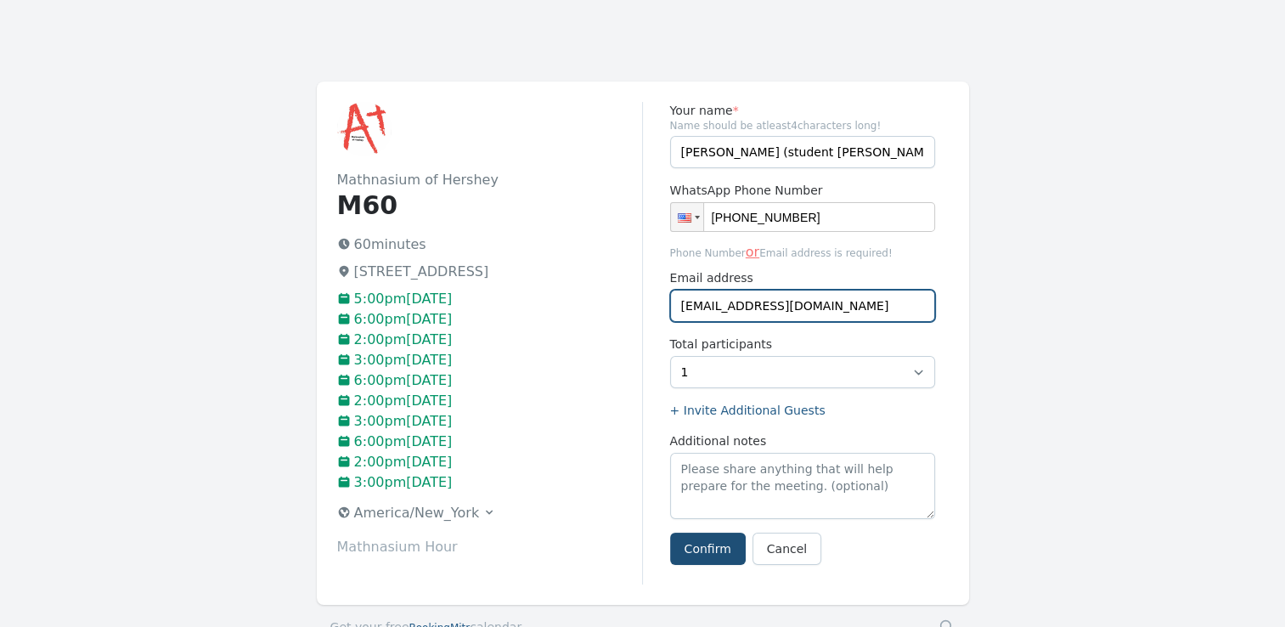
click at [816, 307] on input "[EMAIL_ADDRESS][DOMAIN_NAME]" at bounding box center [802, 306] width 265 height 32
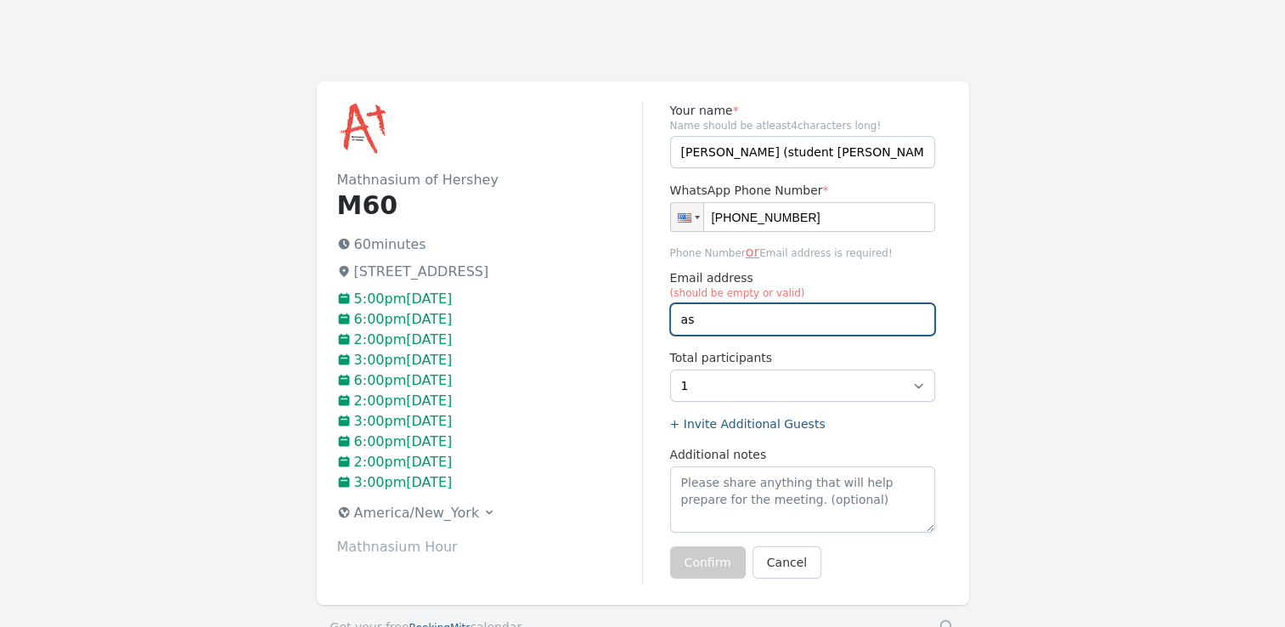
type input "a"
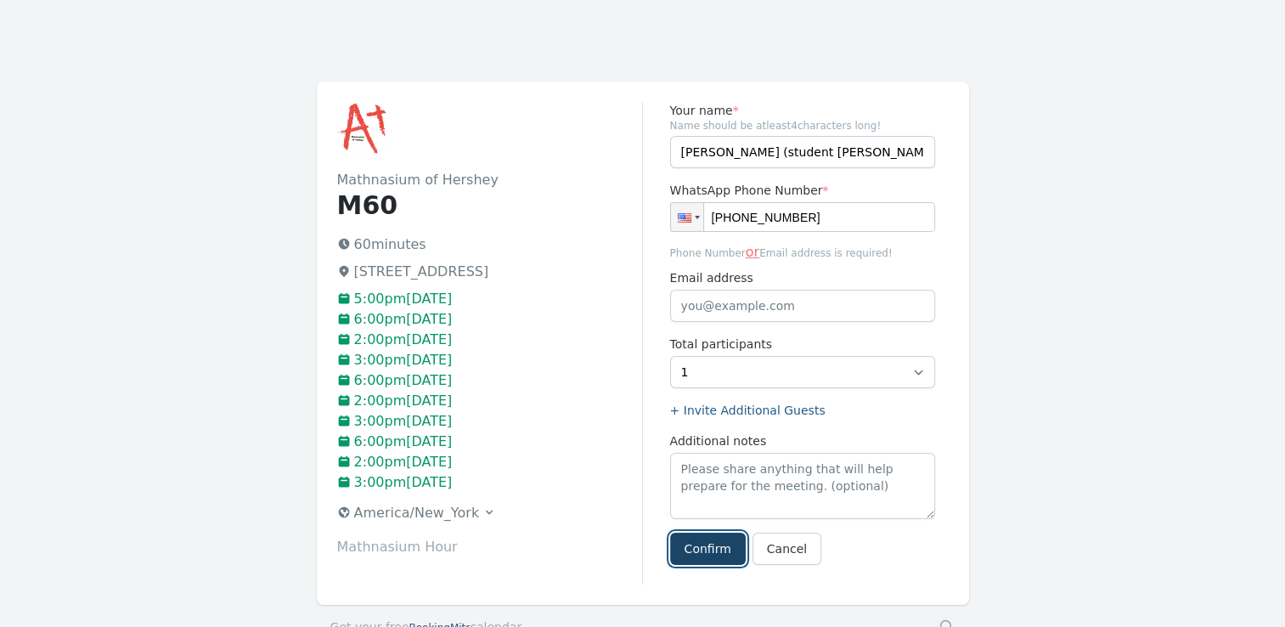
click at [713, 549] on button "Confirm" at bounding box center [708, 549] width 76 height 32
